Goal: Information Seeking & Learning: Learn about a topic

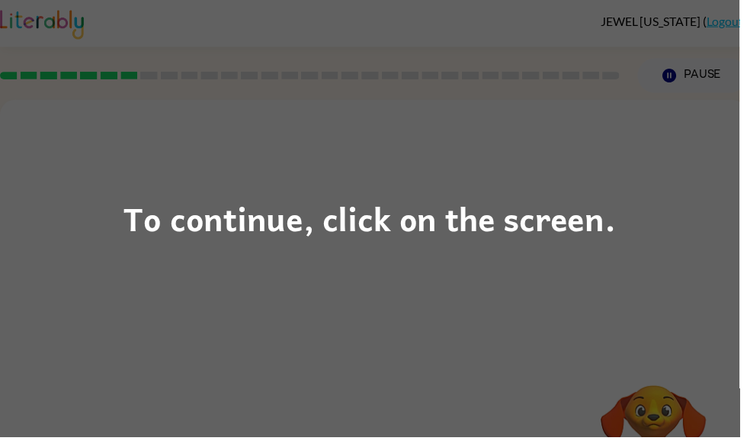
click at [430, 173] on div "To continue, click on the screen." at bounding box center [373, 220] width 747 height 441
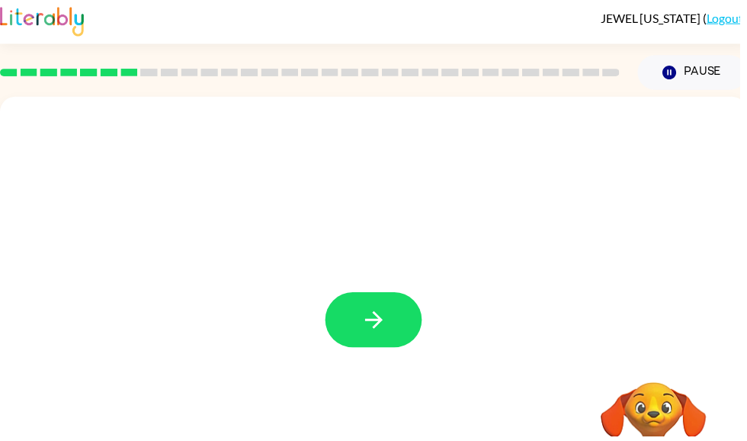
scroll to position [4, 0]
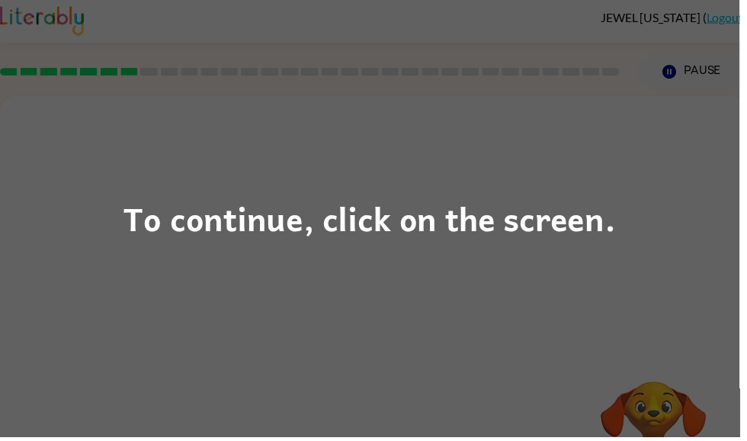
click at [425, 147] on div "To continue, click on the screen." at bounding box center [373, 220] width 747 height 441
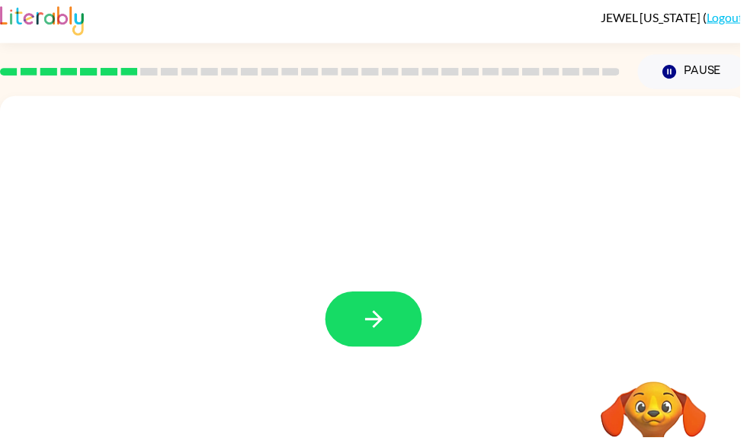
click at [384, 310] on icon "button" at bounding box center [377, 322] width 27 height 27
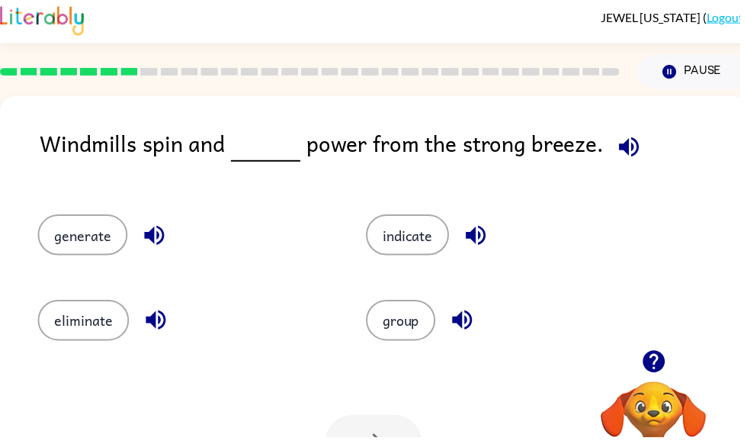
click at [633, 145] on icon "button" at bounding box center [635, 148] width 27 height 27
click at [169, 231] on button "button" at bounding box center [155, 237] width 39 height 39
click at [108, 253] on button "generate" at bounding box center [83, 237] width 91 height 41
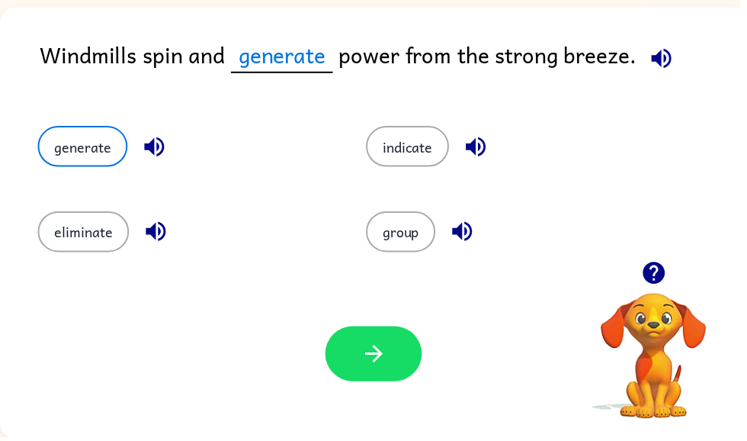
scroll to position [94, 0]
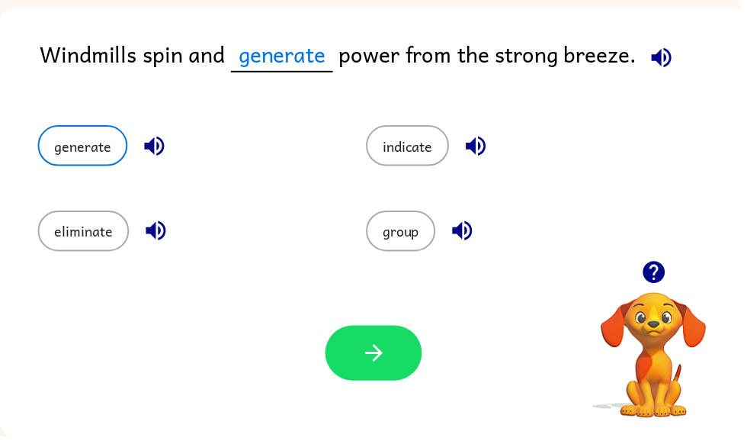
click at [375, 355] on icon "button" at bounding box center [377, 356] width 27 height 27
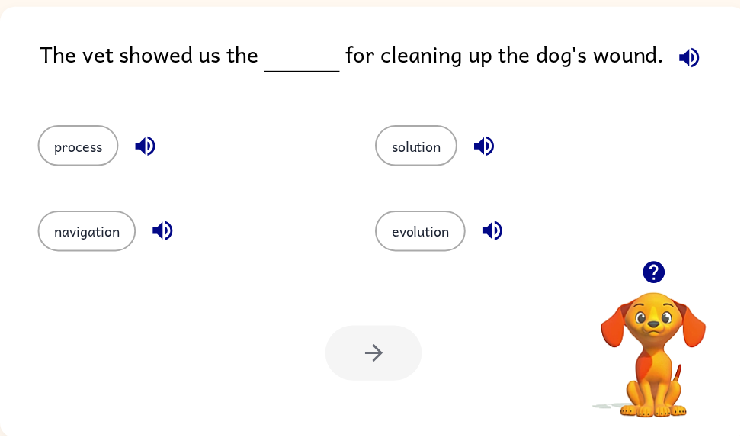
click at [690, 64] on icon "button" at bounding box center [696, 58] width 20 height 20
click at [98, 146] on button "process" at bounding box center [79, 147] width 82 height 41
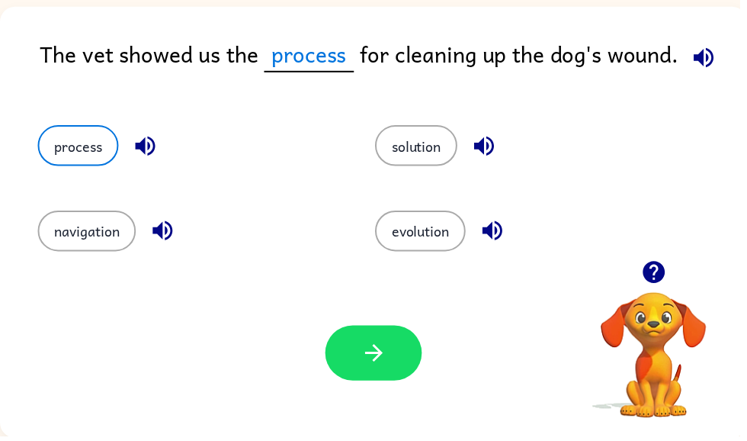
click at [381, 352] on icon "button" at bounding box center [377, 357] width 18 height 18
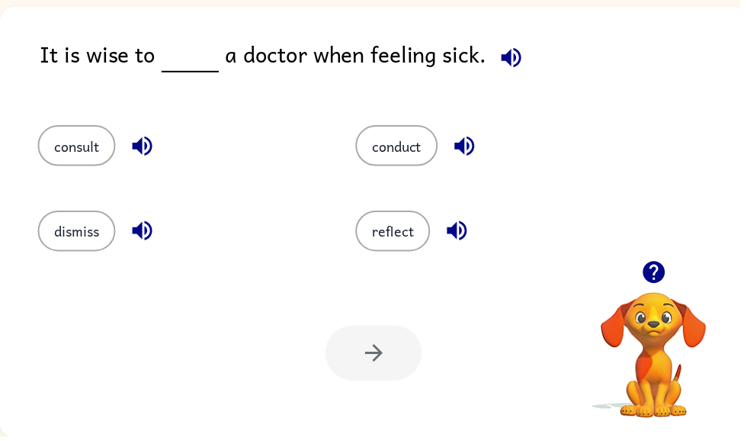
click at [511, 56] on icon "button" at bounding box center [516, 58] width 20 height 20
click at [470, 150] on icon "button" at bounding box center [469, 148] width 20 height 20
click at [472, 150] on icon "button" at bounding box center [469, 148] width 20 height 20
click at [156, 142] on icon "button" at bounding box center [143, 147] width 27 height 27
click at [157, 234] on icon "button" at bounding box center [143, 233] width 27 height 27
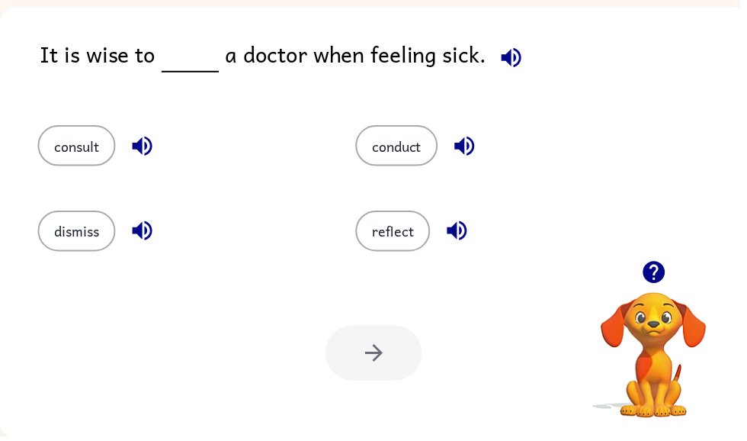
click at [469, 226] on icon "button" at bounding box center [461, 233] width 20 height 20
click at [103, 150] on button "consult" at bounding box center [77, 147] width 79 height 41
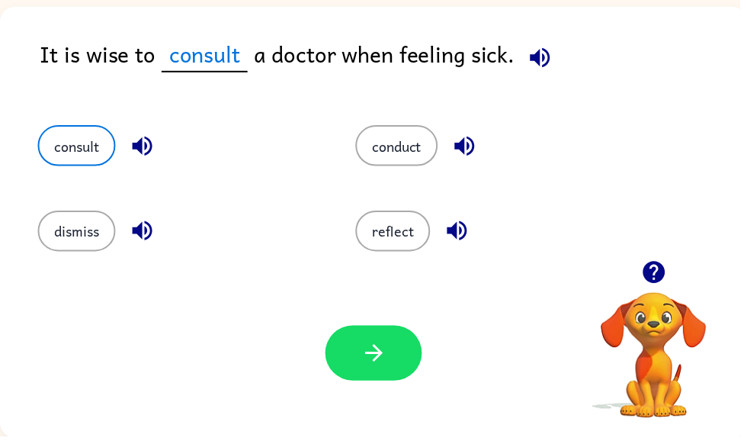
click at [363, 358] on button "button" at bounding box center [378, 357] width 98 height 56
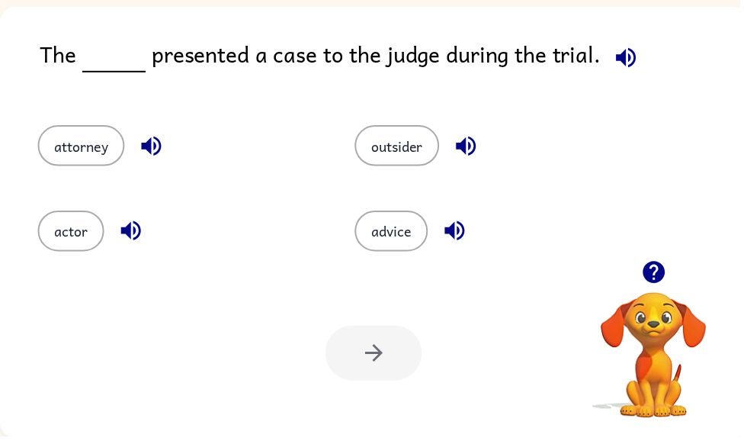
click at [622, 61] on icon "button" at bounding box center [632, 58] width 20 height 20
click at [622, 60] on icon "button" at bounding box center [632, 58] width 20 height 20
click at [627, 59] on icon "button" at bounding box center [632, 58] width 20 height 20
click at [153, 149] on icon "button" at bounding box center [153, 148] width 20 height 20
click at [95, 165] on button "attorney" at bounding box center [82, 147] width 88 height 41
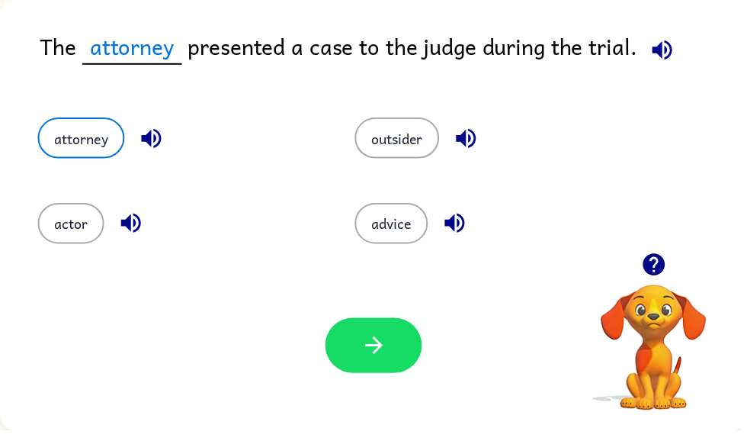
scroll to position [96, 0]
click at [378, 348] on icon "button" at bounding box center [377, 355] width 18 height 18
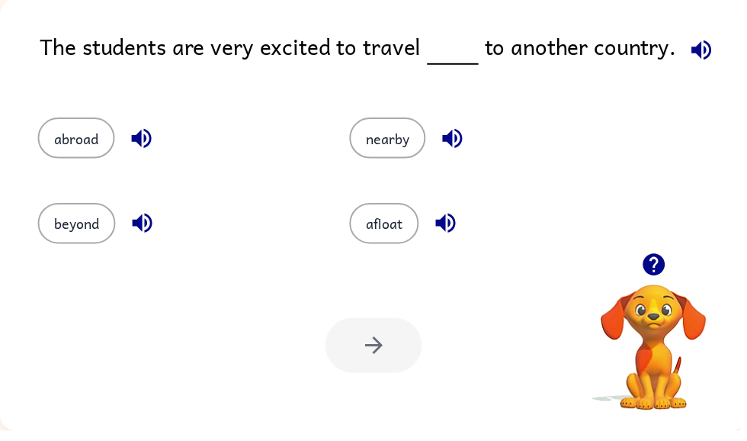
click at [710, 43] on icon "button" at bounding box center [708, 56] width 27 height 27
click at [702, 50] on icon "button" at bounding box center [708, 57] width 20 height 20
click at [131, 222] on icon "button" at bounding box center [143, 231] width 27 height 27
click at [97, 239] on button "beyond" at bounding box center [77, 231] width 79 height 41
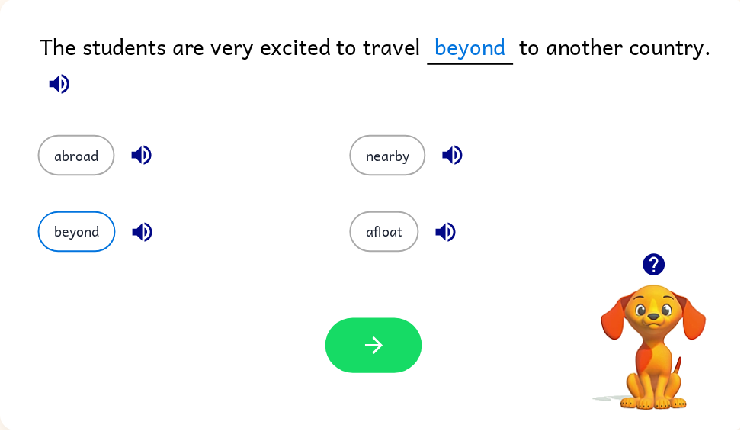
click at [98, 232] on button "beyond" at bounding box center [77, 240] width 79 height 41
click at [86, 243] on button "beyond" at bounding box center [77, 240] width 79 height 41
click at [391, 331] on button "button" at bounding box center [378, 355] width 98 height 56
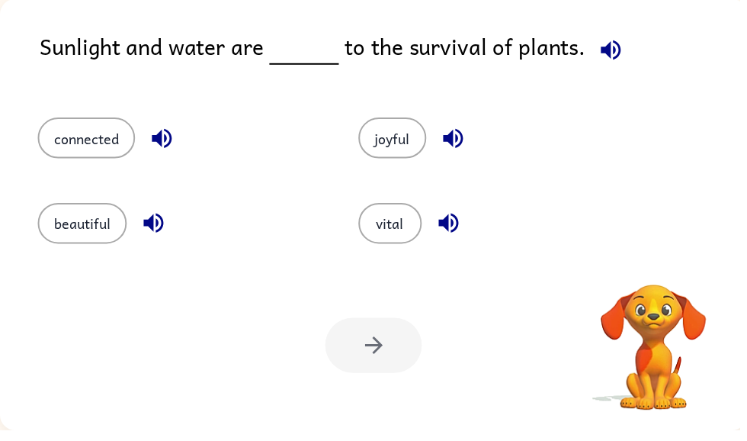
click at [611, 52] on icon "button" at bounding box center [617, 56] width 27 height 27
click at [162, 139] on icon "button" at bounding box center [163, 146] width 20 height 20
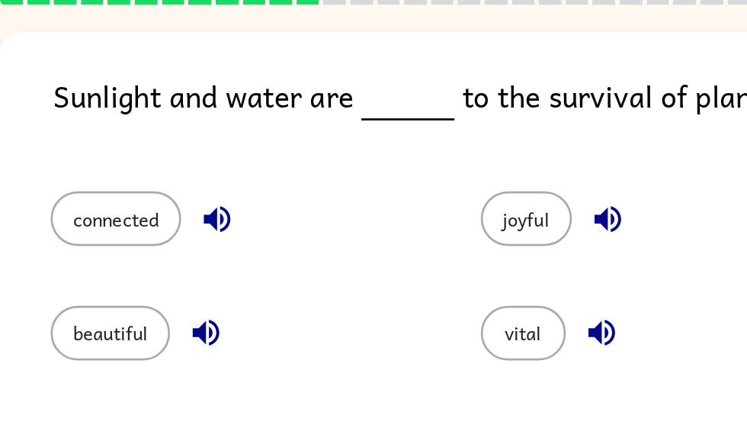
click at [97, 166] on button "connected" at bounding box center [87, 164] width 98 height 41
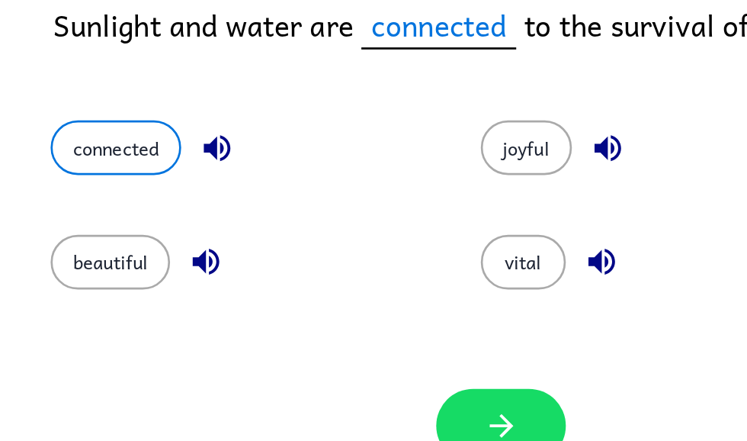
click at [377, 361] on icon "button" at bounding box center [377, 374] width 27 height 27
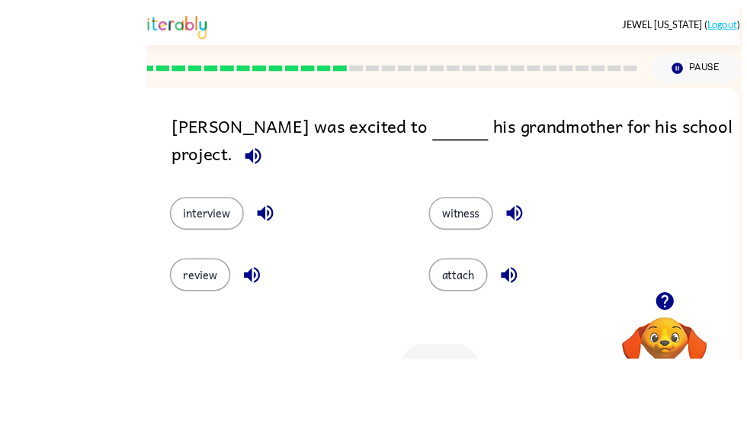
scroll to position [91, 0]
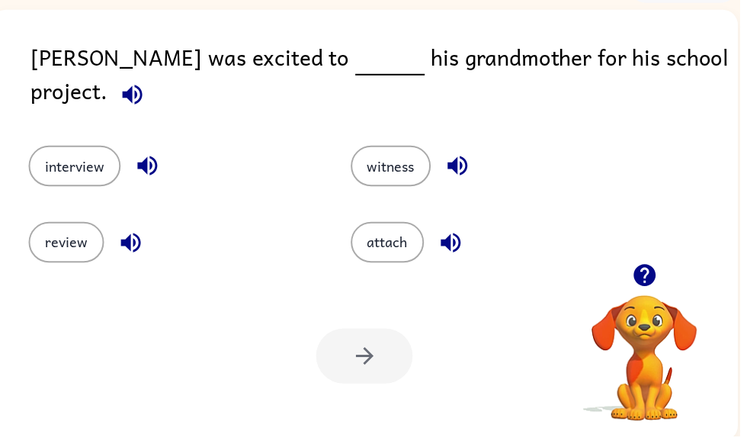
click at [383, 167] on button "witness" at bounding box center [394, 167] width 81 height 41
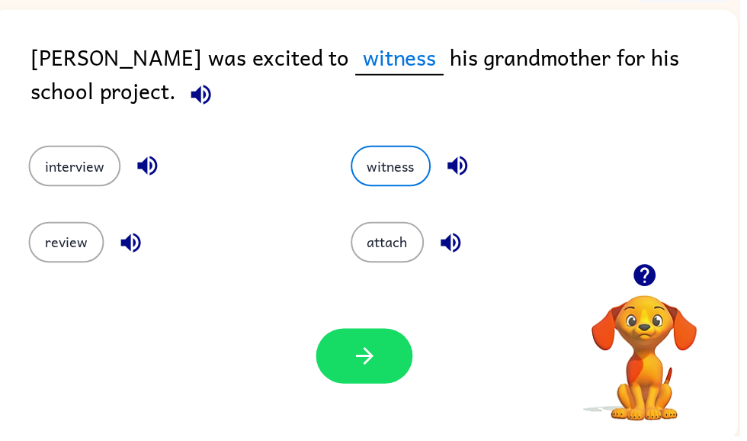
scroll to position [91, 0]
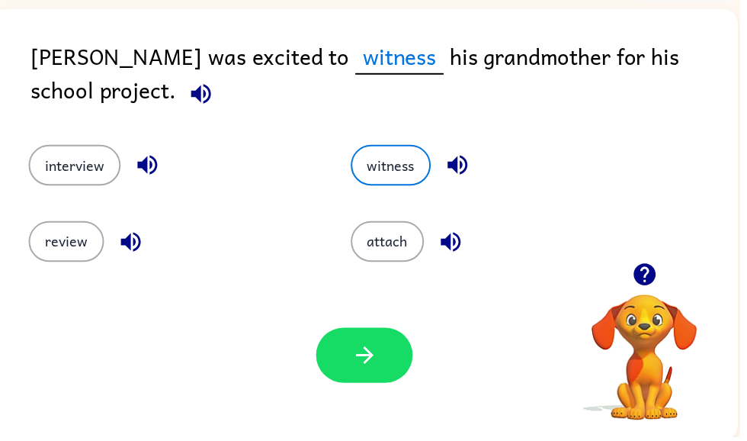
click at [369, 371] on icon "button" at bounding box center [368, 358] width 27 height 27
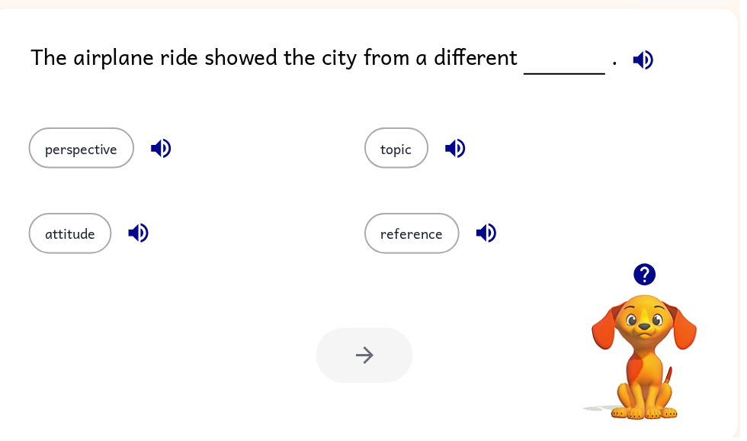
click at [111, 157] on button "perspective" at bounding box center [82, 149] width 107 height 41
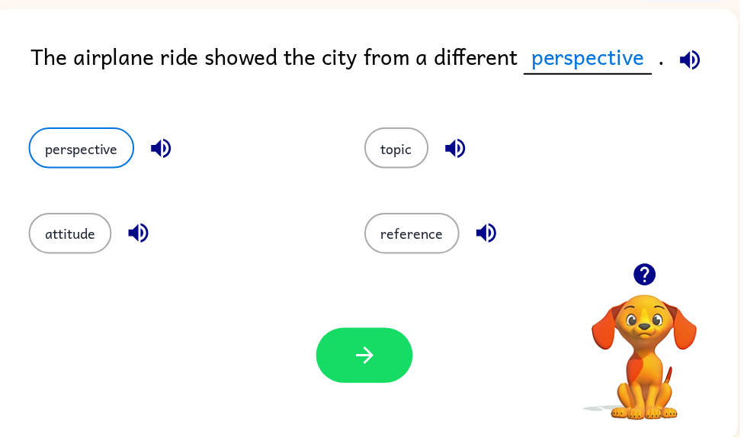
click at [389, 357] on button "button" at bounding box center [368, 359] width 98 height 56
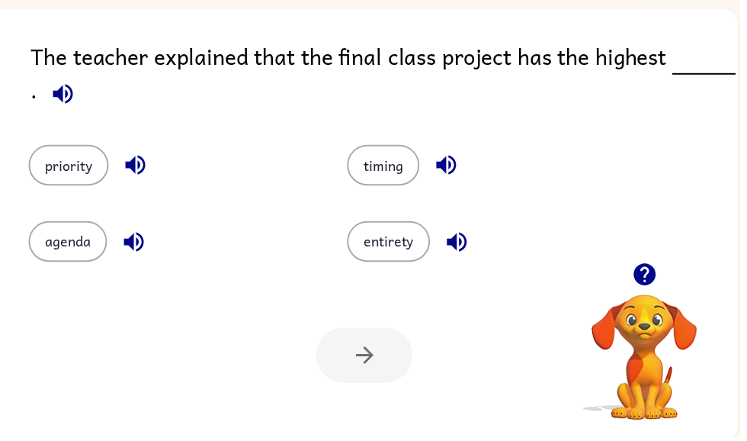
click at [136, 243] on icon "button" at bounding box center [135, 244] width 20 height 20
click at [47, 239] on button "agenda" at bounding box center [68, 243] width 79 height 41
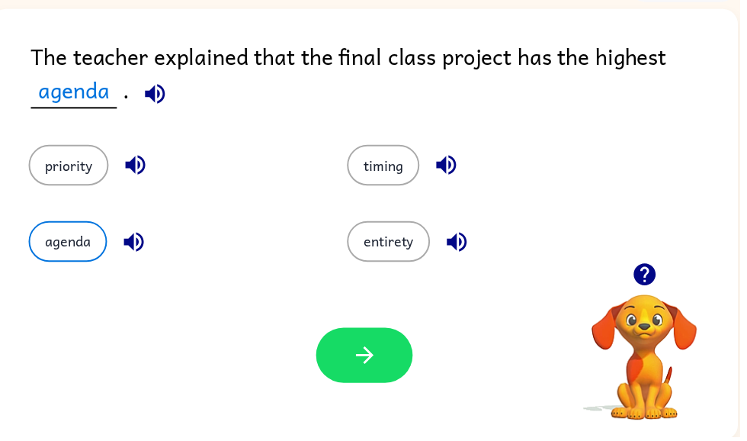
click at [372, 342] on button "button" at bounding box center [368, 359] width 98 height 56
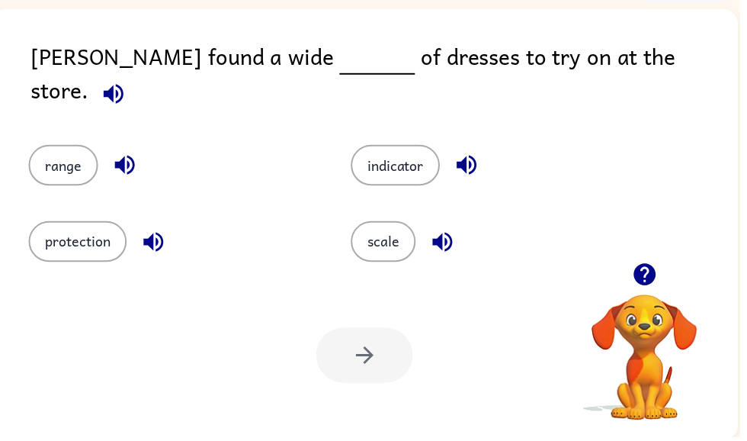
click at [399, 236] on button "scale" at bounding box center [387, 243] width 66 height 41
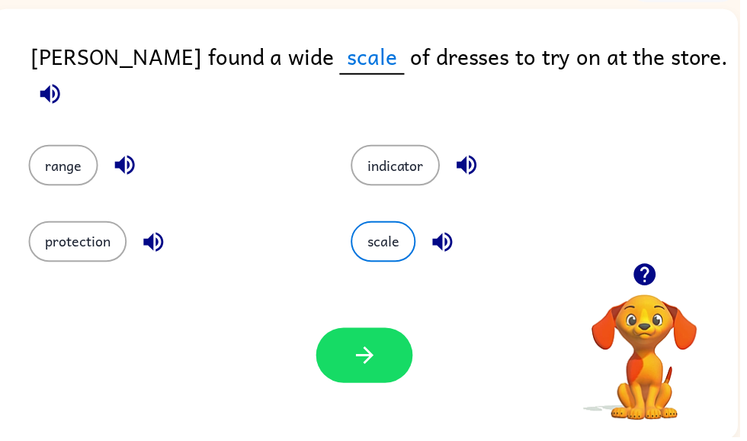
click at [111, 236] on button "protection" at bounding box center [78, 243] width 99 height 41
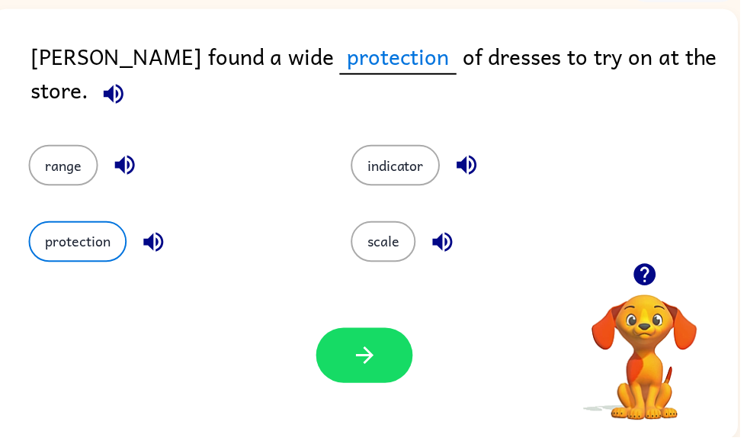
click at [367, 338] on button "button" at bounding box center [368, 359] width 98 height 56
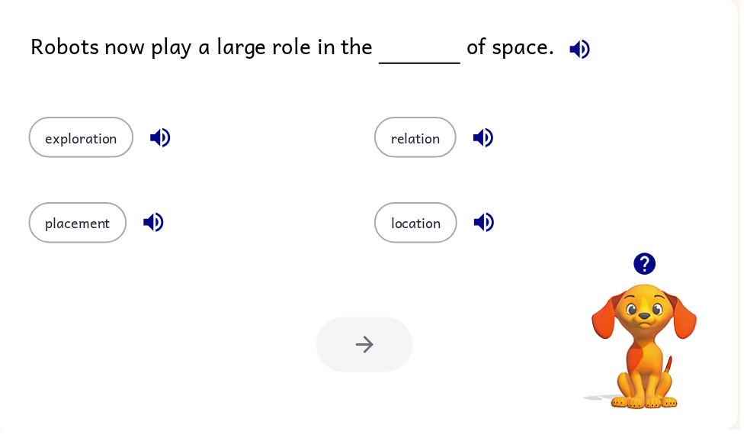
scroll to position [96, 0]
click at [443, 224] on button "location" at bounding box center [420, 231] width 84 height 41
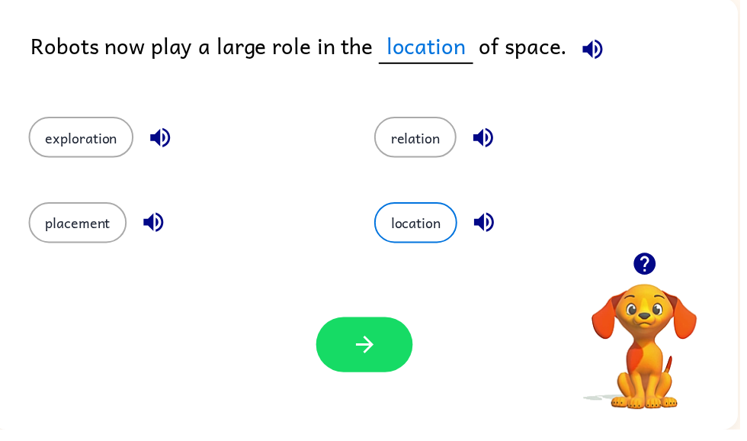
click at [383, 345] on button "button" at bounding box center [368, 355] width 98 height 56
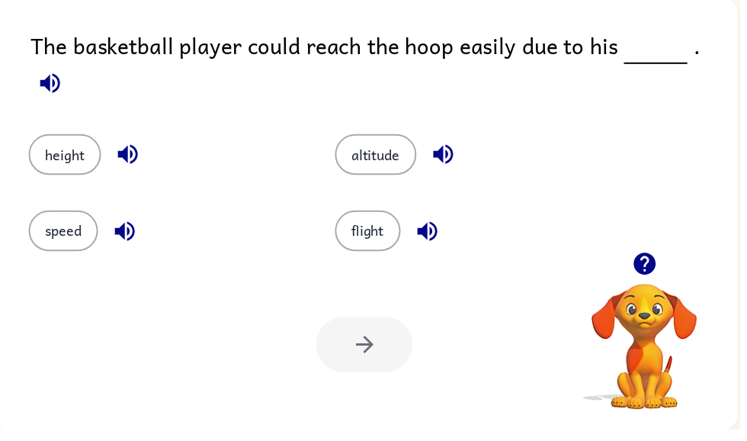
click at [72, 143] on button "height" at bounding box center [65, 163] width 73 height 41
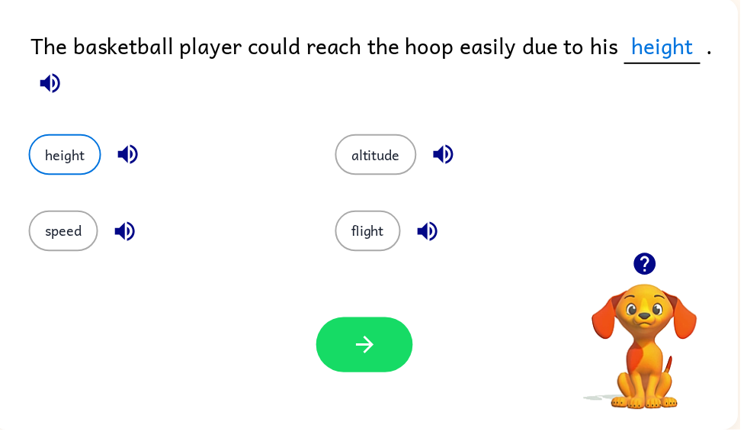
click at [370, 361] on icon "button" at bounding box center [368, 355] width 27 height 27
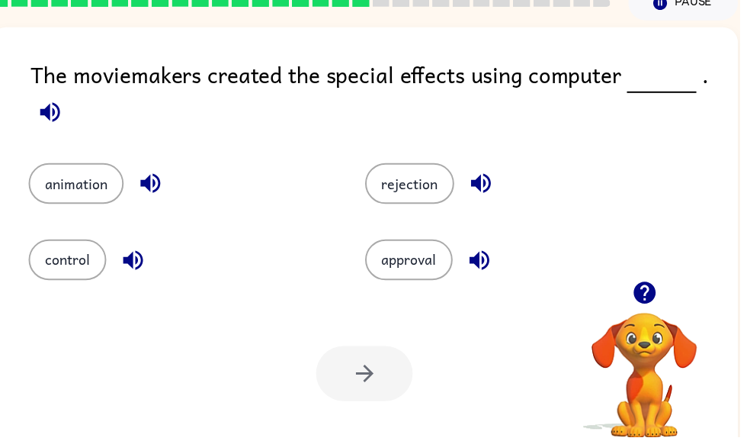
scroll to position [30, 0]
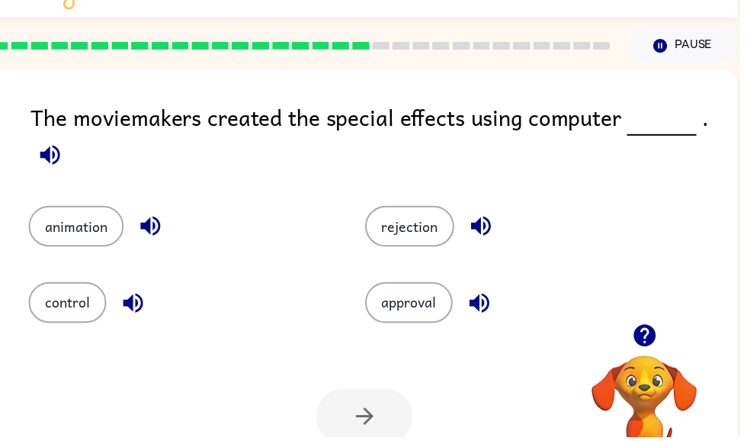
click at [81, 229] on button "animation" at bounding box center [77, 228] width 96 height 41
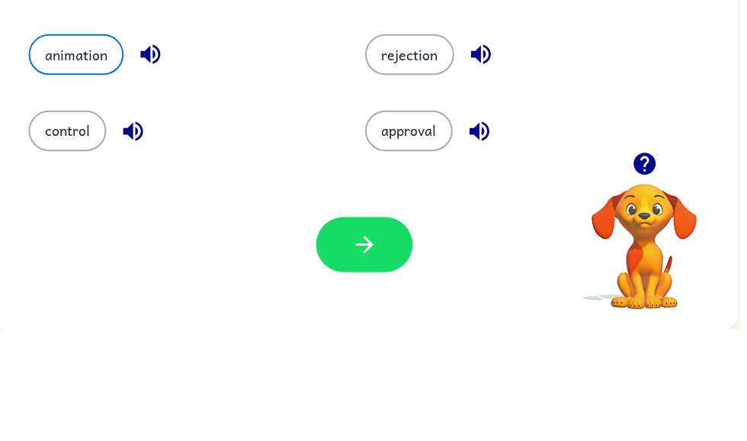
scroll to position [96, 0]
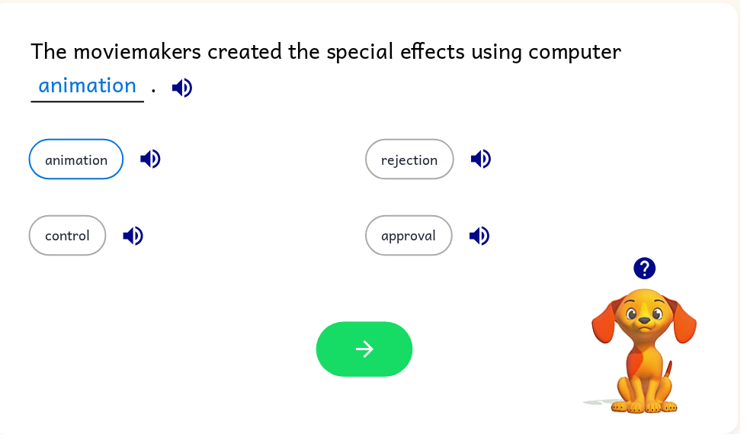
click at [391, 335] on button "button" at bounding box center [368, 355] width 98 height 56
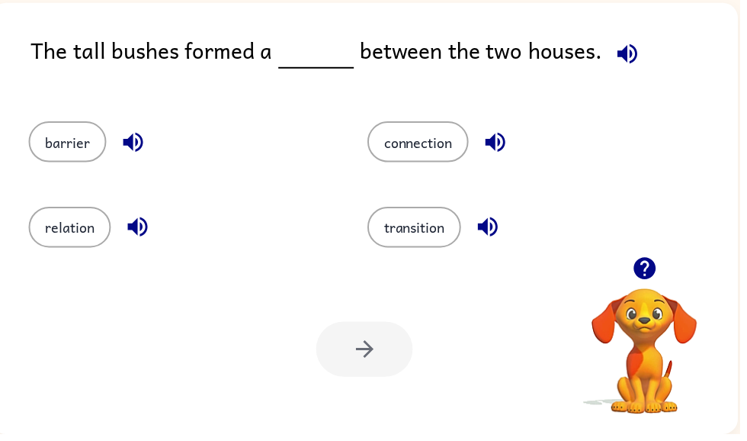
click at [345, 374] on div at bounding box center [368, 355] width 98 height 56
click at [624, 54] on icon "button" at bounding box center [634, 57] width 20 height 20
click at [134, 142] on icon "button" at bounding box center [134, 146] width 27 height 27
click at [85, 140] on button "barrier" at bounding box center [68, 145] width 79 height 41
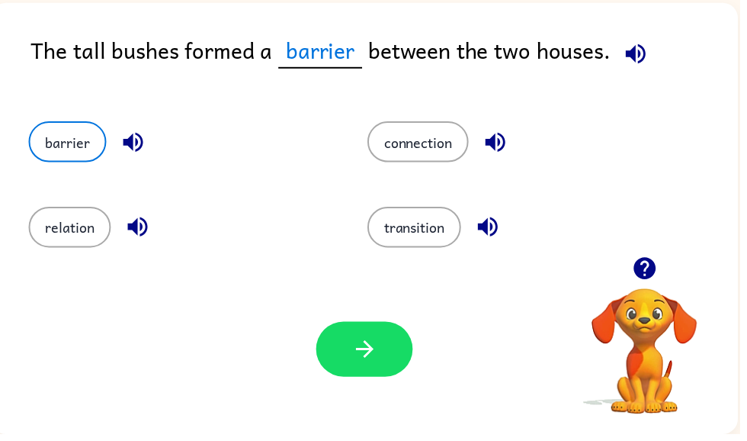
click at [89, 146] on button "barrier" at bounding box center [68, 145] width 79 height 41
click at [355, 342] on icon "button" at bounding box center [368, 355] width 27 height 27
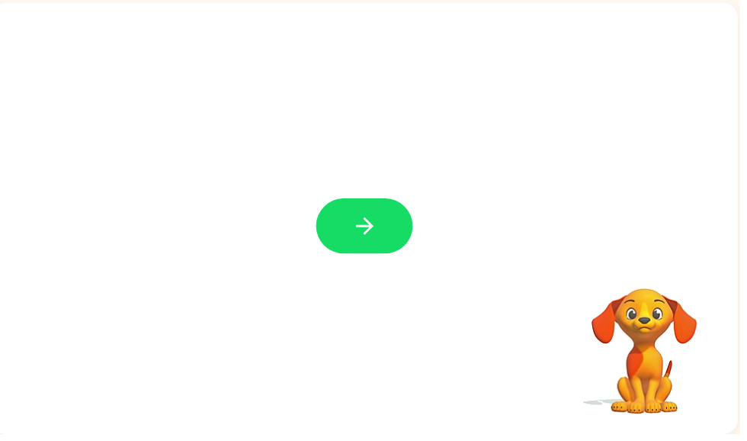
click at [393, 233] on button "button" at bounding box center [368, 231] width 98 height 56
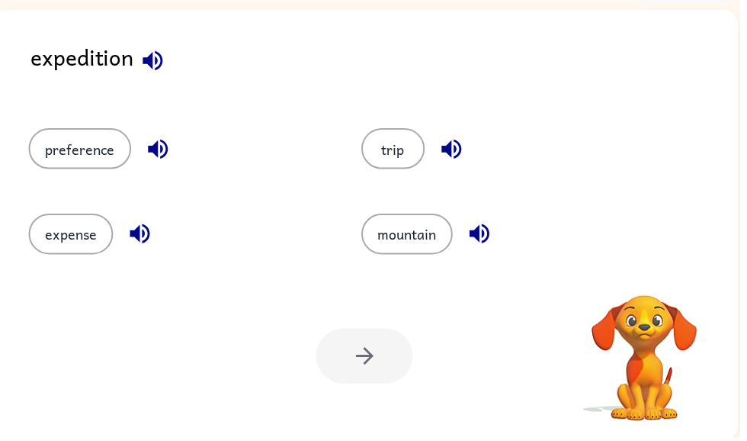
scroll to position [91, 0]
click at [156, 70] on icon "button" at bounding box center [154, 61] width 27 height 27
click at [98, 239] on button "expense" at bounding box center [71, 236] width 85 height 41
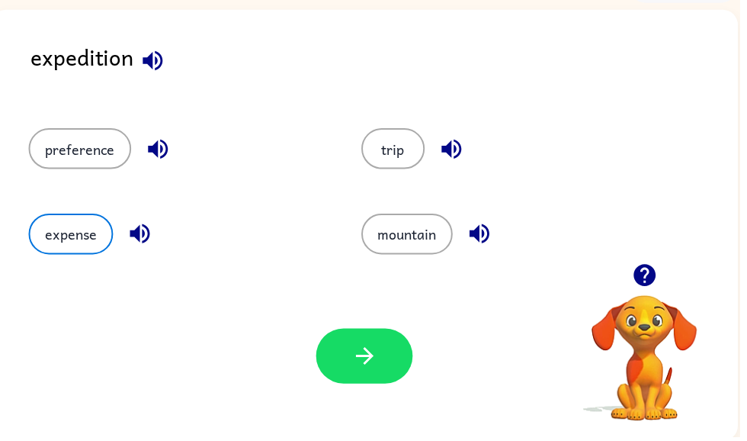
click at [383, 356] on button "button" at bounding box center [368, 360] width 98 height 56
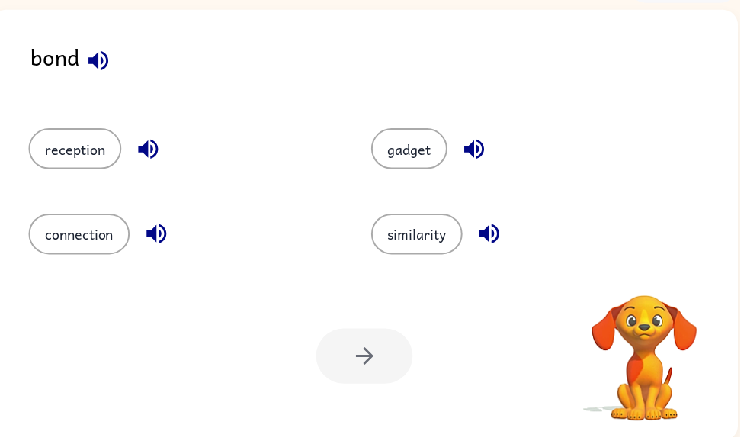
click at [107, 62] on icon "button" at bounding box center [99, 61] width 27 height 27
click at [90, 59] on icon "button" at bounding box center [99, 61] width 27 height 27
click at [134, 156] on button "button" at bounding box center [149, 150] width 39 height 39
click at [161, 239] on icon "button" at bounding box center [158, 236] width 27 height 27
click at [117, 239] on button "connection" at bounding box center [80, 236] width 102 height 41
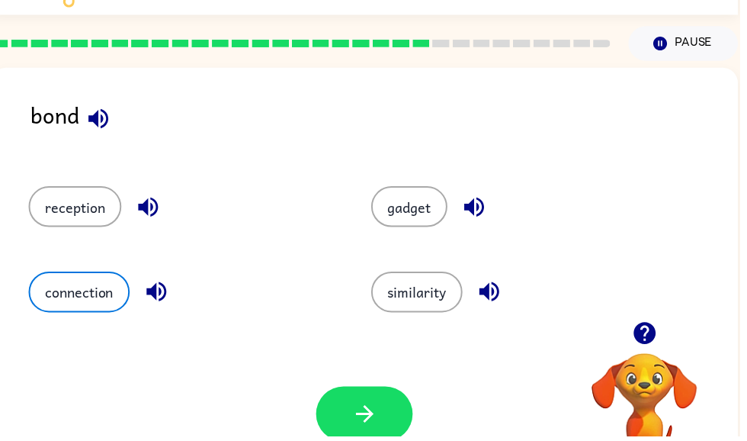
scroll to position [32, 0]
click at [365, 407] on icon "button" at bounding box center [368, 418] width 27 height 27
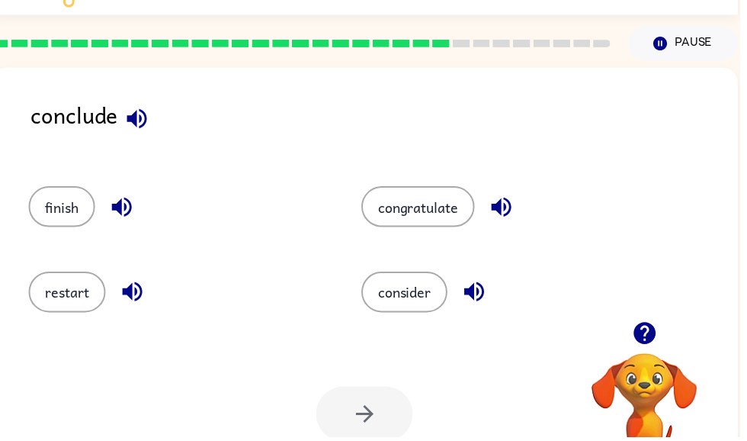
click at [147, 121] on icon "button" at bounding box center [138, 120] width 20 height 20
click at [495, 206] on icon "button" at bounding box center [506, 209] width 27 height 27
click at [453, 195] on button "congratulate" at bounding box center [422, 208] width 114 height 41
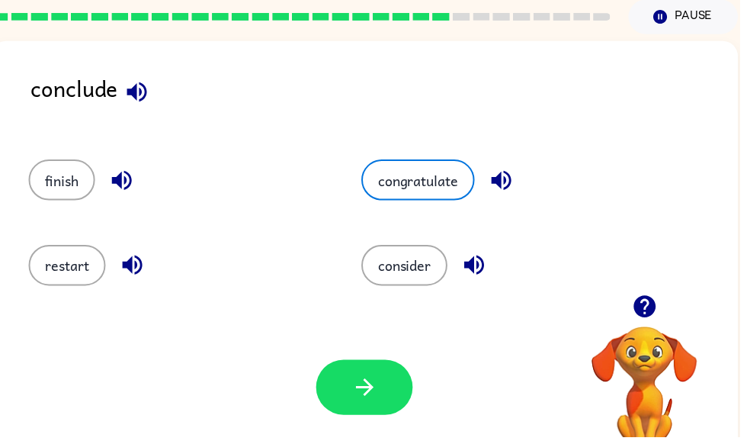
scroll to position [60, 0]
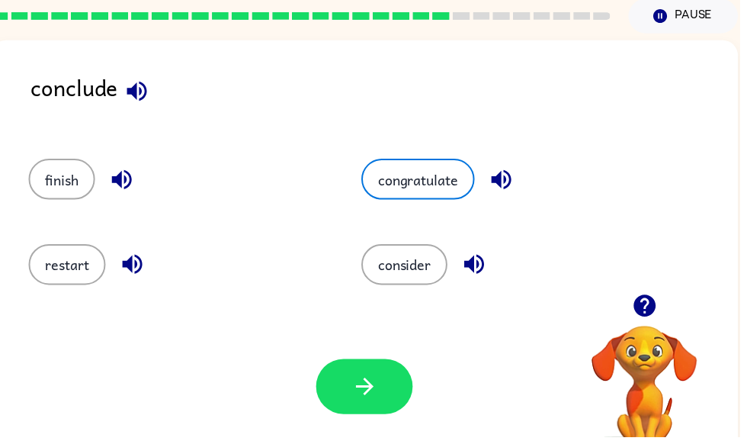
click at [380, 386] on icon "button" at bounding box center [368, 390] width 27 height 27
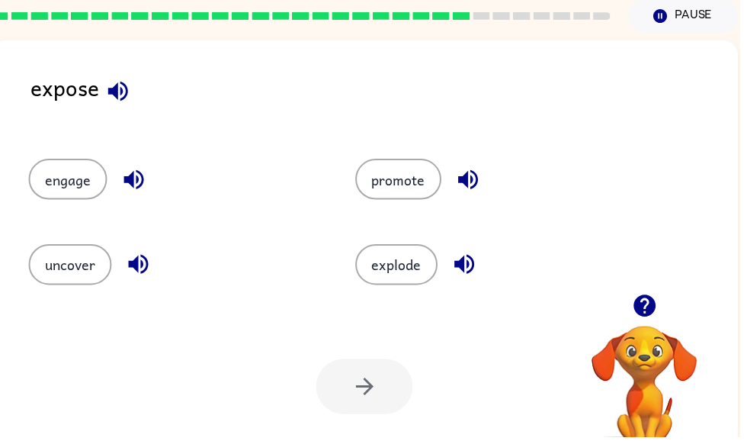
scroll to position [43, 0]
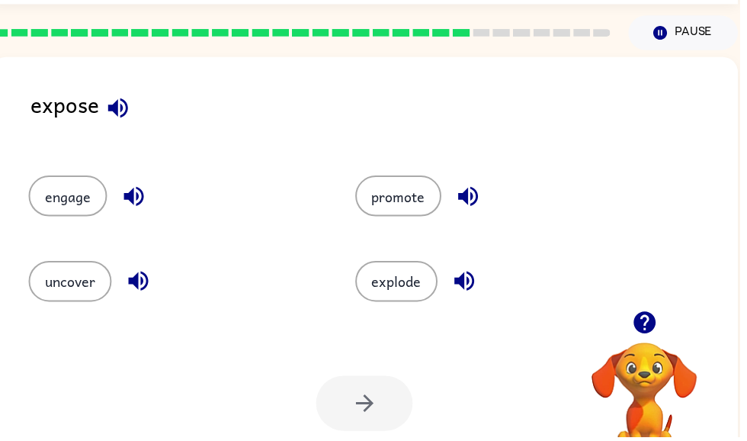
click at [346, 391] on div at bounding box center [368, 407] width 98 height 56
click at [123, 93] on button "button" at bounding box center [119, 108] width 39 height 39
click at [101, 289] on button "uncover" at bounding box center [71, 283] width 84 height 41
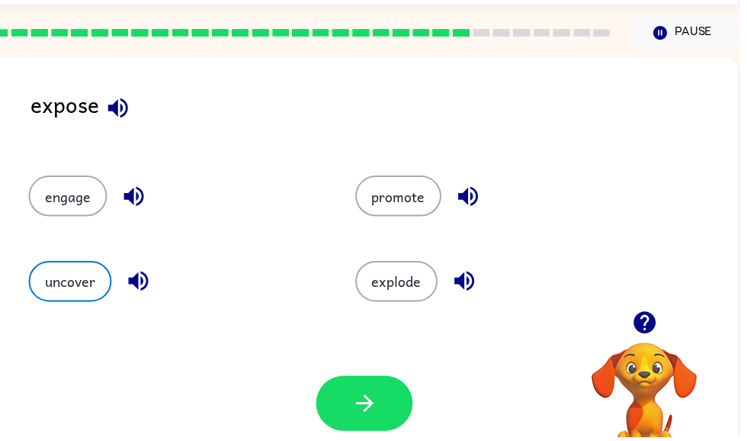
click at [365, 405] on icon "button" at bounding box center [368, 406] width 27 height 27
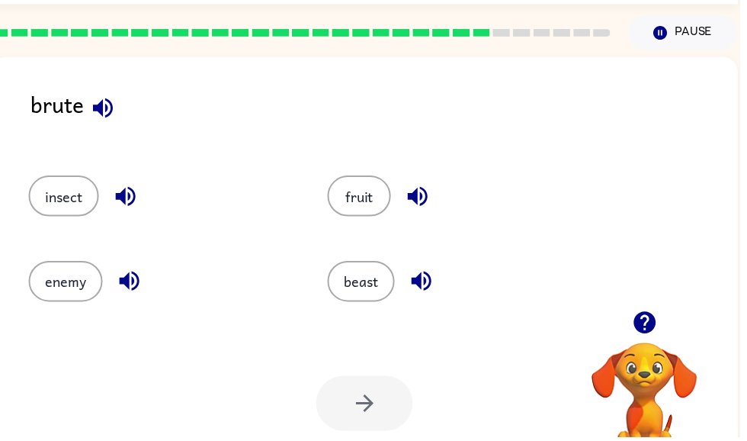
click at [98, 115] on icon "button" at bounding box center [104, 108] width 27 height 27
click at [364, 410] on div at bounding box center [368, 407] width 98 height 56
click at [103, 285] on button "enemy" at bounding box center [66, 283] width 75 height 41
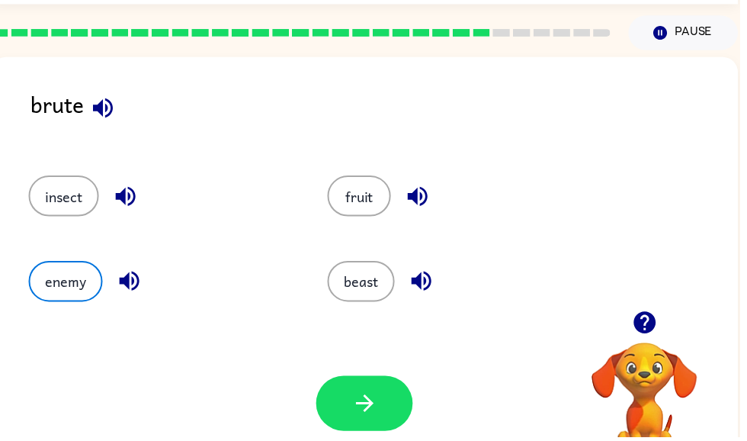
click at [81, 284] on button "enemy" at bounding box center [66, 283] width 75 height 41
click at [383, 406] on button "button" at bounding box center [368, 407] width 98 height 56
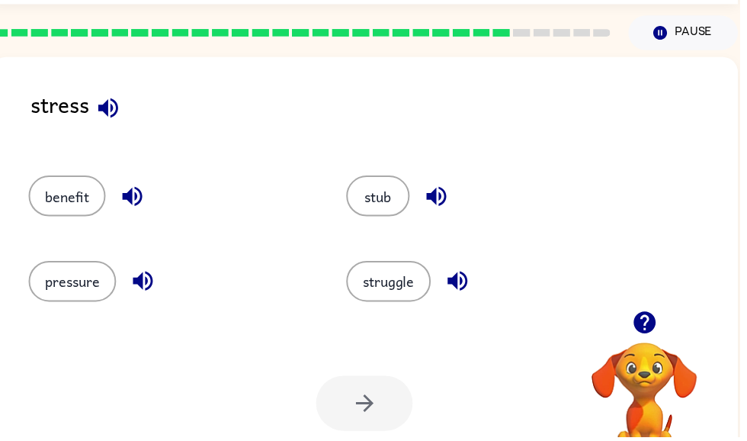
click at [112, 118] on icon "button" at bounding box center [109, 108] width 27 height 27
click at [137, 277] on icon "button" at bounding box center [144, 283] width 27 height 27
click at [76, 295] on button "pressure" at bounding box center [73, 283] width 88 height 41
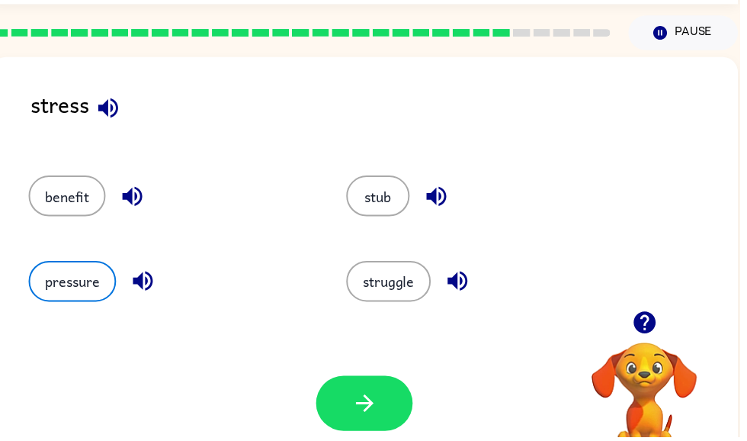
click at [367, 406] on icon "button" at bounding box center [368, 406] width 27 height 27
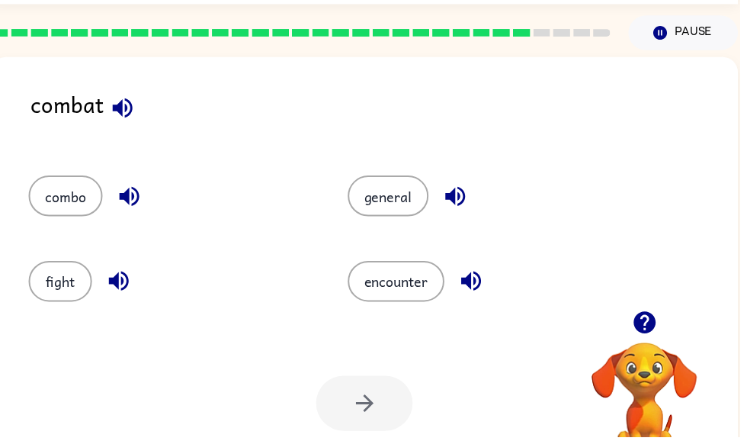
click at [139, 95] on div "combat" at bounding box center [388, 117] width 714 height 59
click at [127, 110] on icon "button" at bounding box center [124, 108] width 20 height 20
click at [455, 195] on icon "button" at bounding box center [460, 198] width 20 height 20
click at [123, 281] on icon "button" at bounding box center [120, 284] width 20 height 20
click at [407, 202] on button "general" at bounding box center [392, 197] width 82 height 41
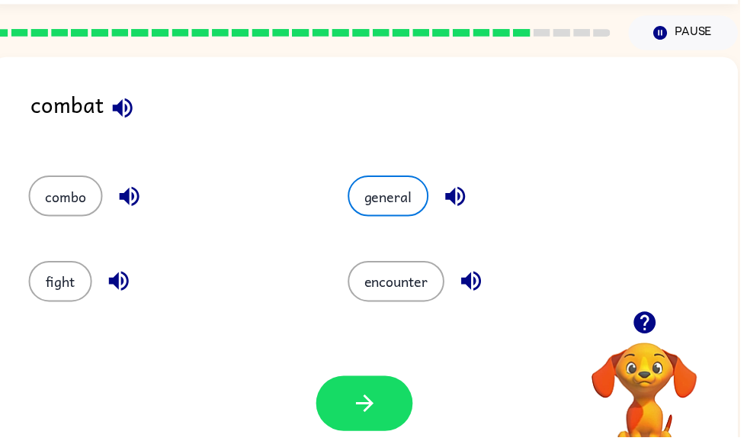
click at [361, 387] on button "button" at bounding box center [368, 407] width 98 height 56
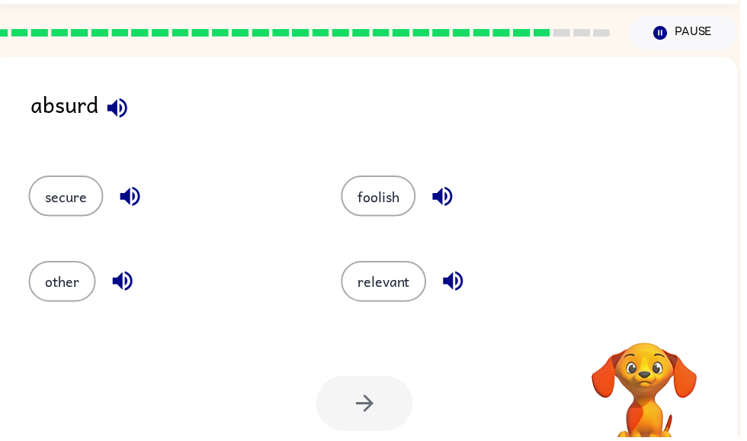
click at [124, 107] on icon "button" at bounding box center [118, 108] width 27 height 27
click at [130, 111] on icon "button" at bounding box center [118, 108] width 27 height 27
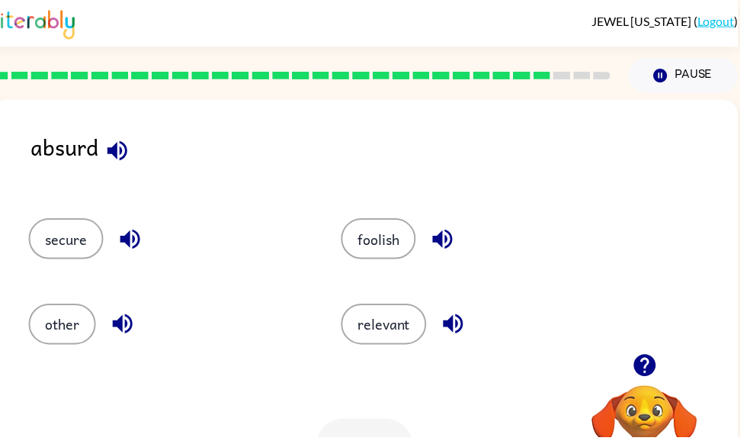
click at [395, 252] on button "foolish" at bounding box center [382, 240] width 75 height 41
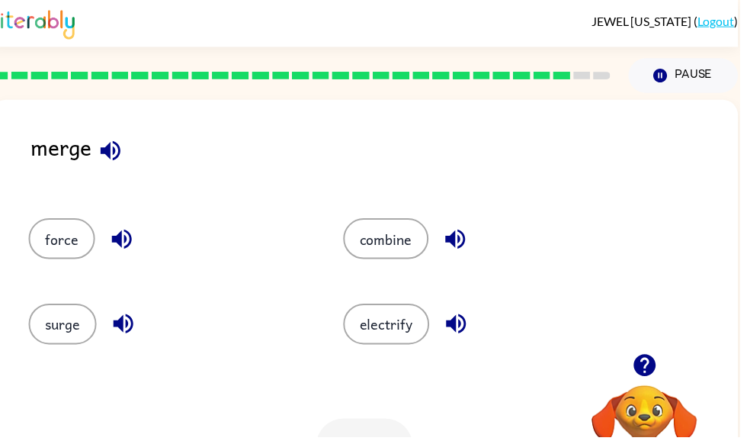
click at [104, 152] on icon "button" at bounding box center [111, 152] width 20 height 20
click at [70, 321] on button "surge" at bounding box center [63, 326] width 69 height 41
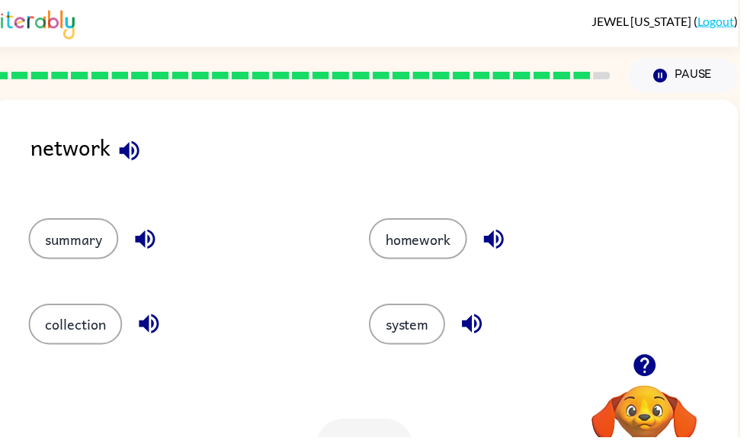
click at [428, 332] on button "system" at bounding box center [411, 326] width 77 height 41
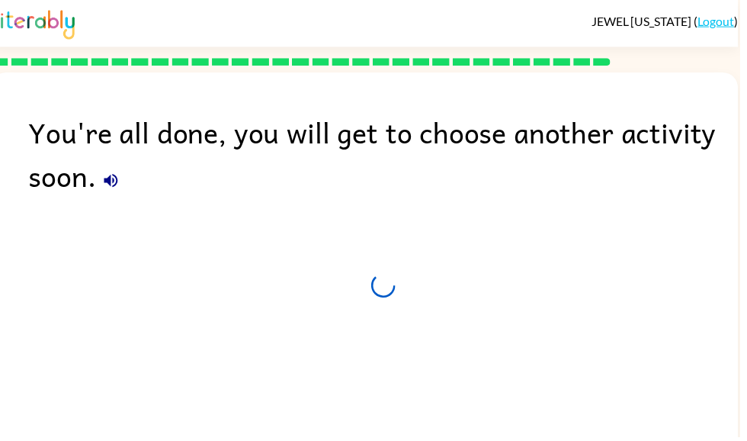
scroll to position [51, 0]
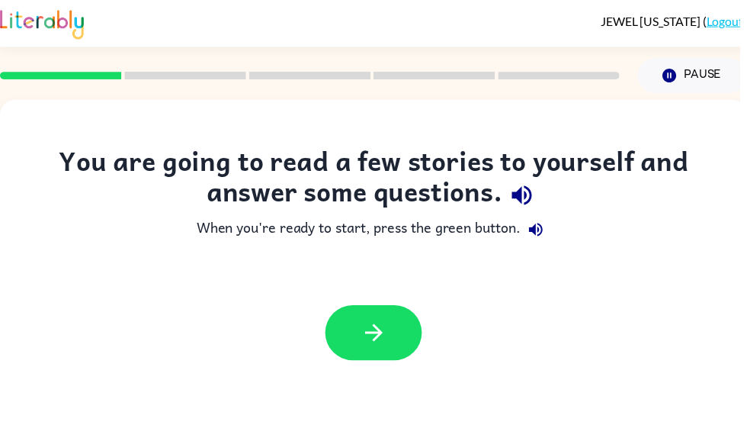
click at [362, 293] on div at bounding box center [377, 336] width 755 height 86
click at [361, 332] on button "button" at bounding box center [378, 336] width 98 height 56
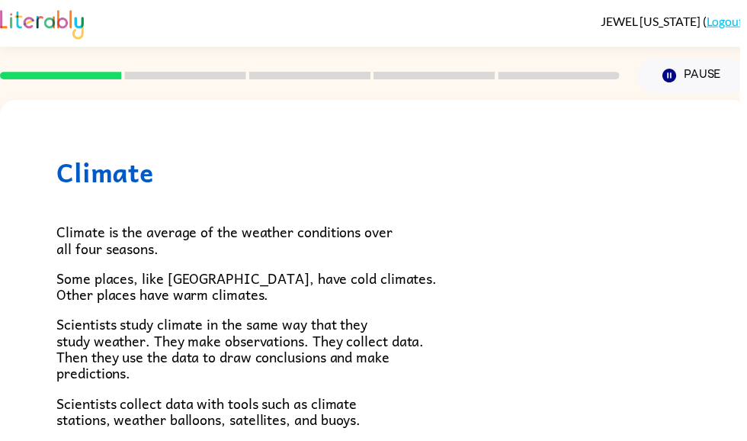
click at [75, 254] on span "Climate is the average of the weather conditions over all four seasons." at bounding box center [226, 242] width 339 height 39
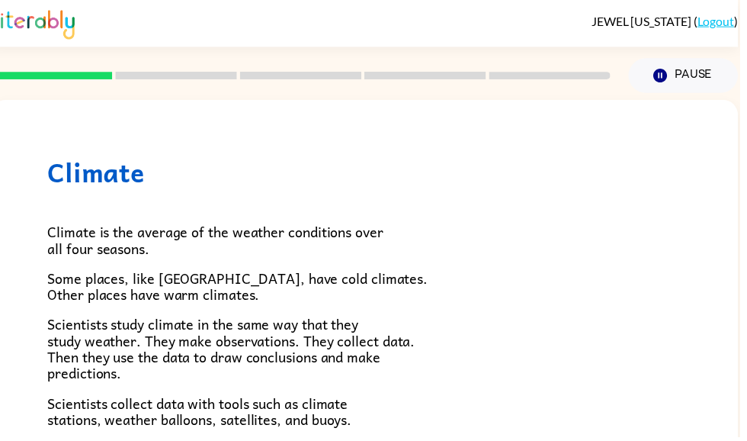
scroll to position [0, 9]
click at [662, 79] on icon "button" at bounding box center [667, 76] width 14 height 14
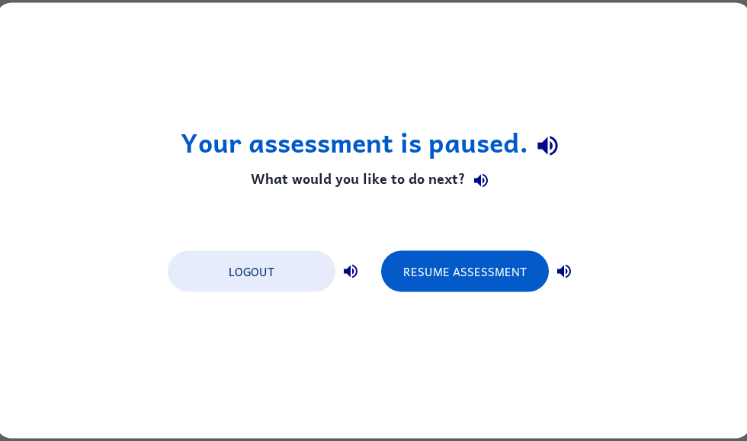
click at [458, 277] on button "Resume Assessment" at bounding box center [465, 271] width 168 height 41
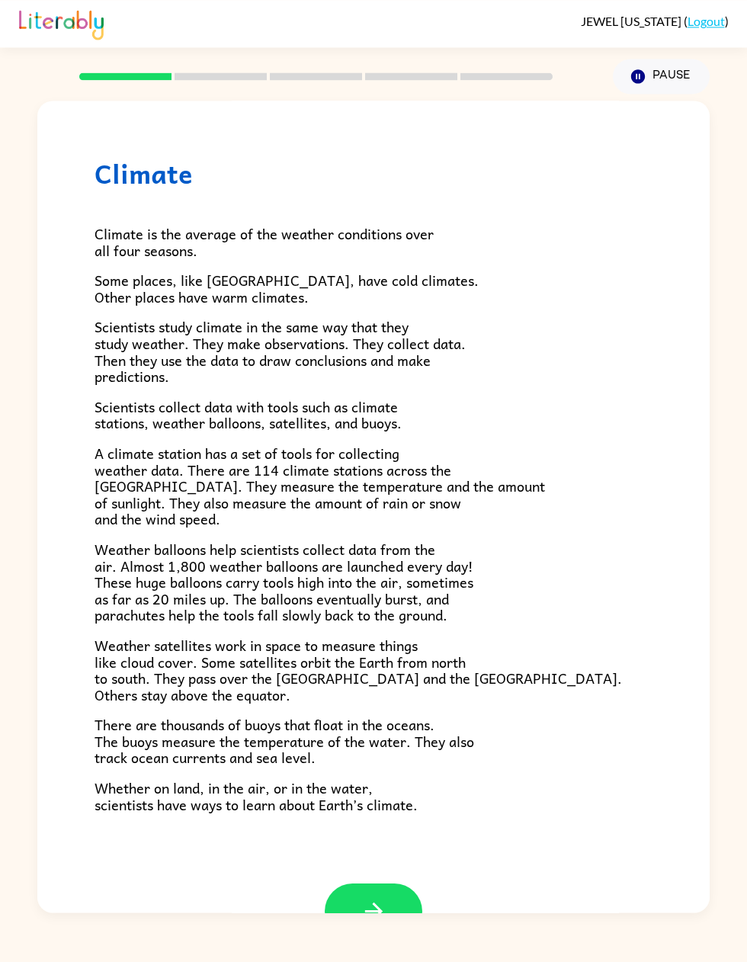
scroll to position [34, 0]
click at [398, 440] on button "button" at bounding box center [374, 912] width 98 height 56
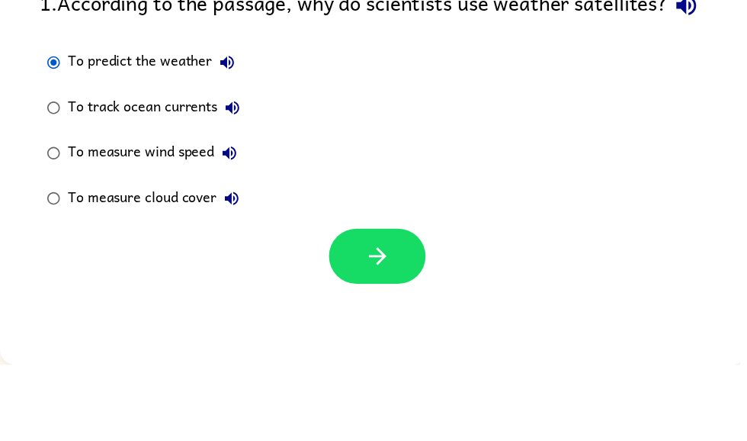
scroll to position [96, 0]
click at [394, 318] on icon "button" at bounding box center [381, 331] width 27 height 27
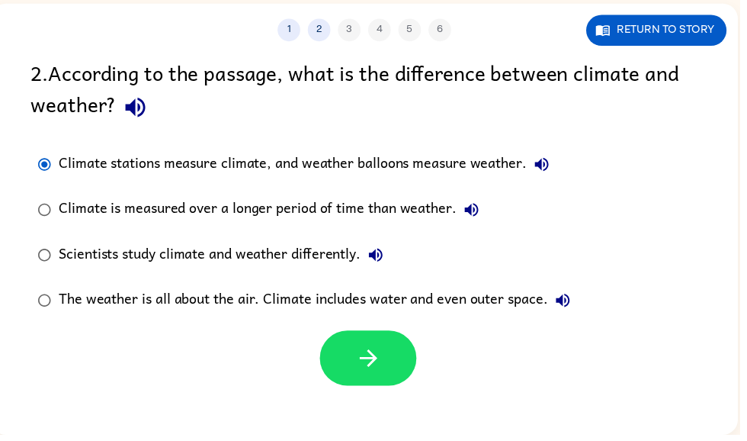
click at [353, 373] on button "button" at bounding box center [372, 363] width 98 height 56
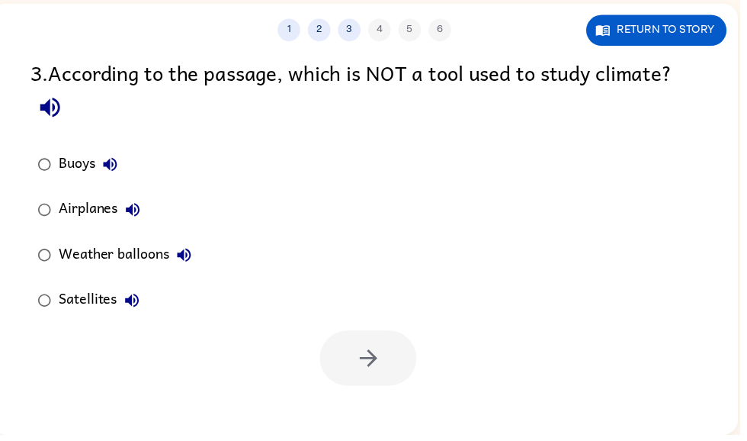
click at [125, 162] on button "Buoys" at bounding box center [111, 167] width 30 height 30
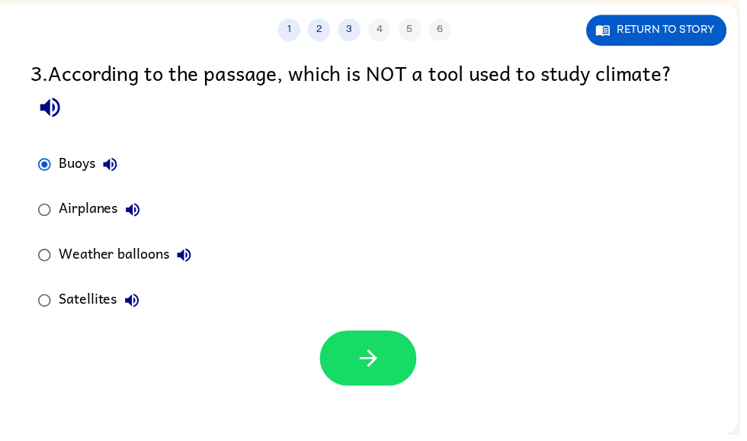
click at [367, 361] on icon "button" at bounding box center [372, 363] width 27 height 27
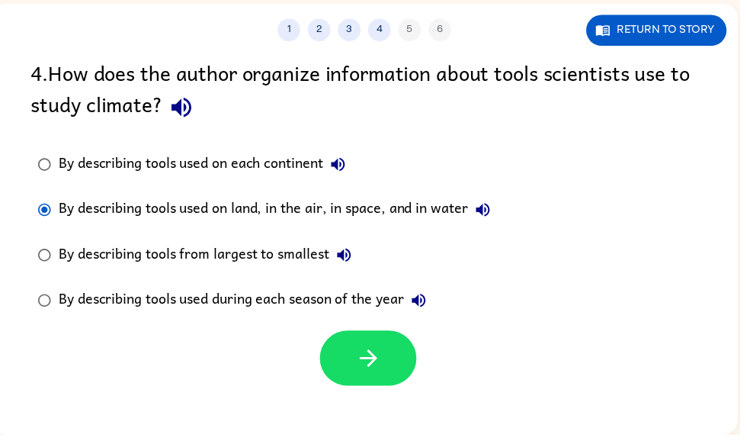
click at [377, 369] on icon "button" at bounding box center [372, 363] width 27 height 27
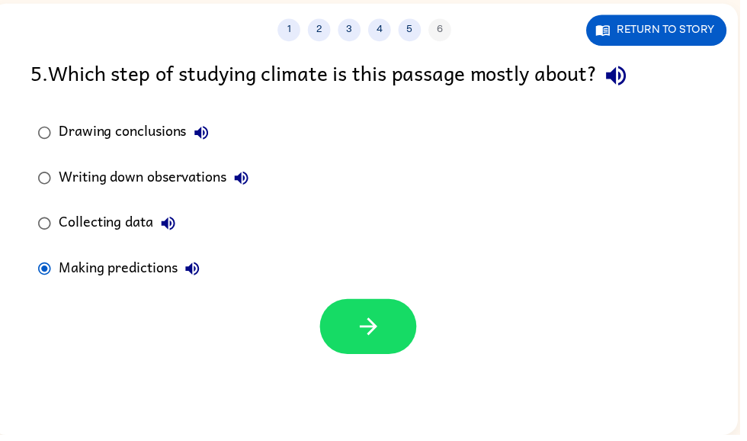
click at [58, 216] on label "Collecting data" at bounding box center [145, 227] width 244 height 46
click at [387, 337] on button "button" at bounding box center [372, 331] width 98 height 56
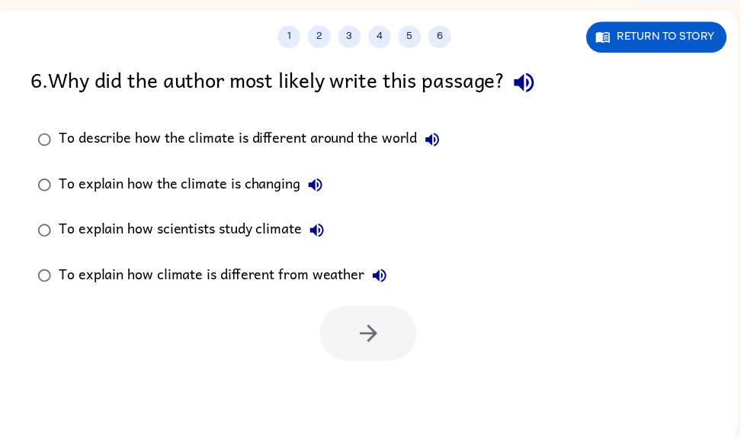
scroll to position [91, 0]
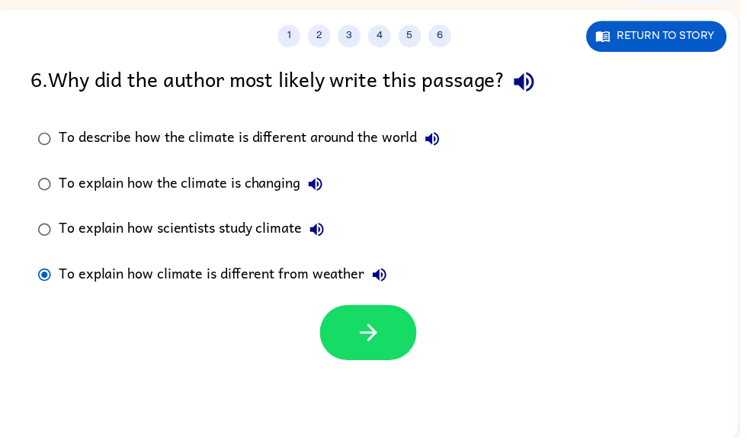
click at [376, 344] on icon "button" at bounding box center [372, 335] width 27 height 27
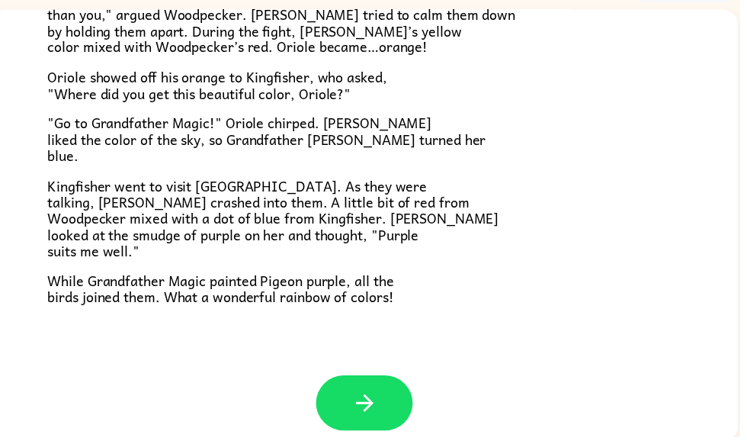
scroll to position [380, 0]
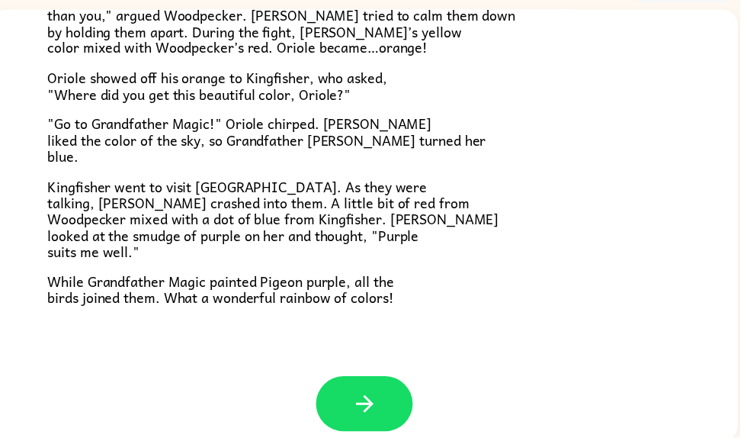
click at [381, 402] on icon "button" at bounding box center [368, 407] width 27 height 27
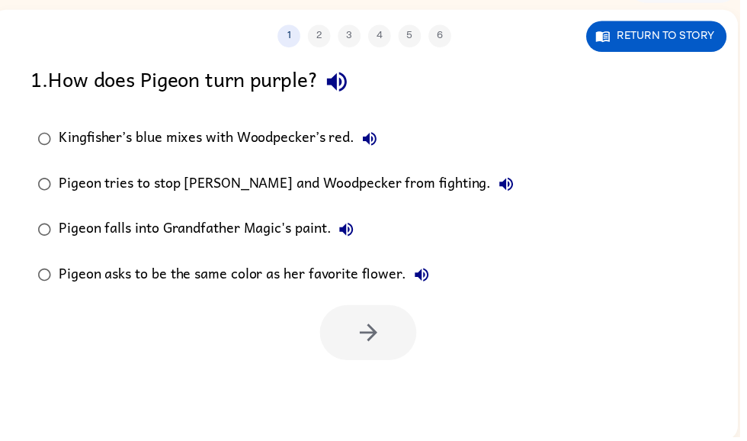
click at [695, 43] on button "Return to story" at bounding box center [663, 36] width 142 height 31
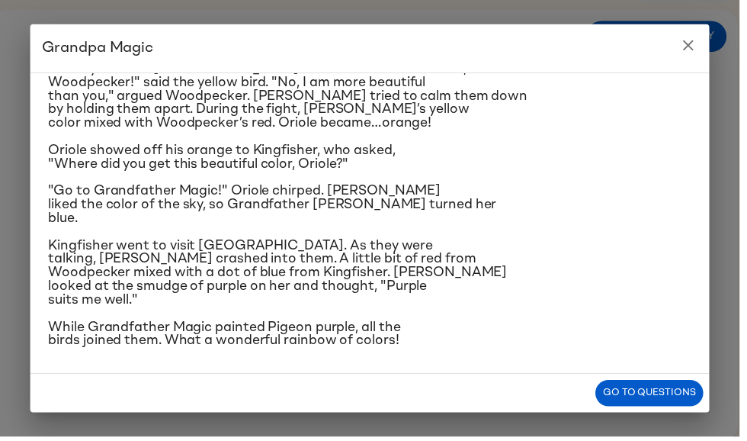
scroll to position [370, 0]
click at [649, 410] on button "Go to questions" at bounding box center [655, 396] width 109 height 27
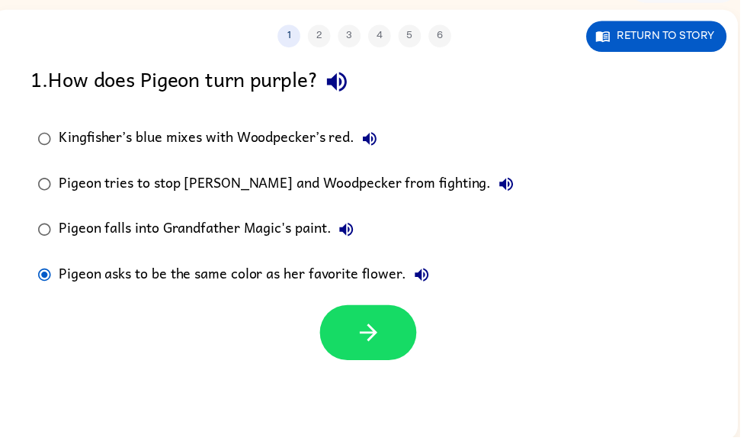
click at [393, 335] on button "button" at bounding box center [372, 336] width 98 height 56
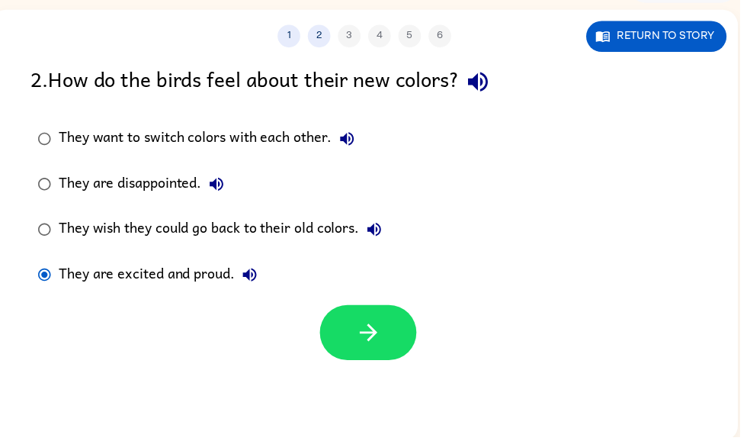
click at [367, 347] on icon "button" at bounding box center [372, 335] width 27 height 27
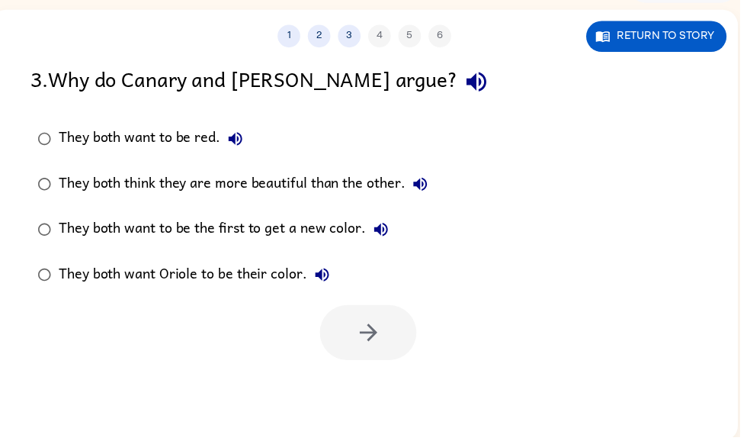
click at [682, 40] on button "Return to story" at bounding box center [663, 36] width 142 height 31
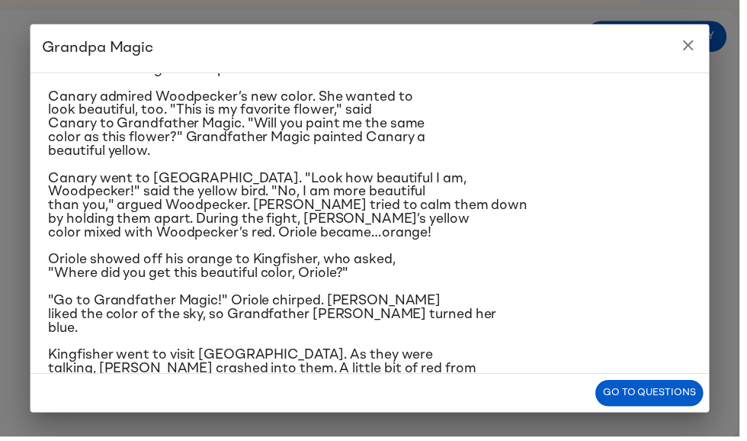
scroll to position [148, 0]
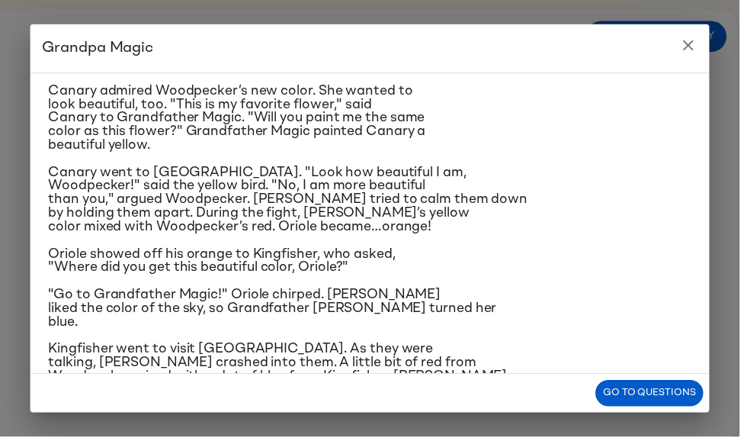
click at [634, 394] on button "Go to questions" at bounding box center [655, 396] width 109 height 27
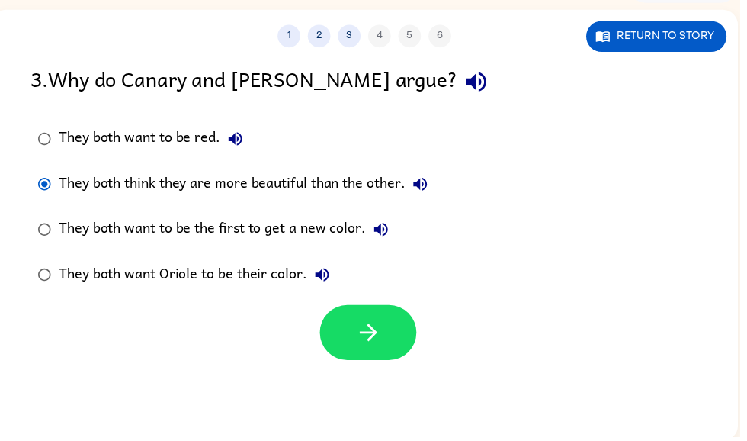
click at [396, 325] on button "button" at bounding box center [372, 336] width 98 height 56
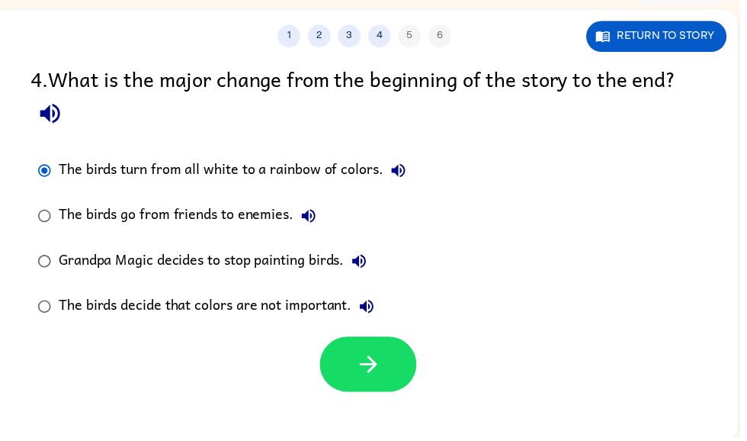
click at [374, 351] on button "button" at bounding box center [372, 368] width 98 height 56
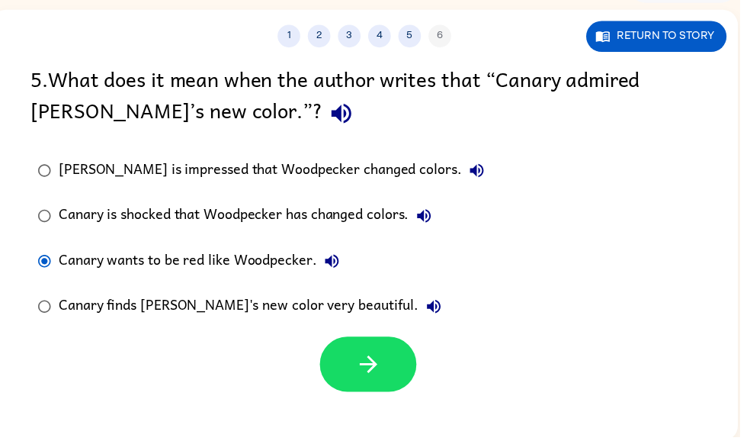
click at [313, 370] on div at bounding box center [368, 363] width 755 height 63
click at [372, 372] on icon "button" at bounding box center [372, 367] width 27 height 27
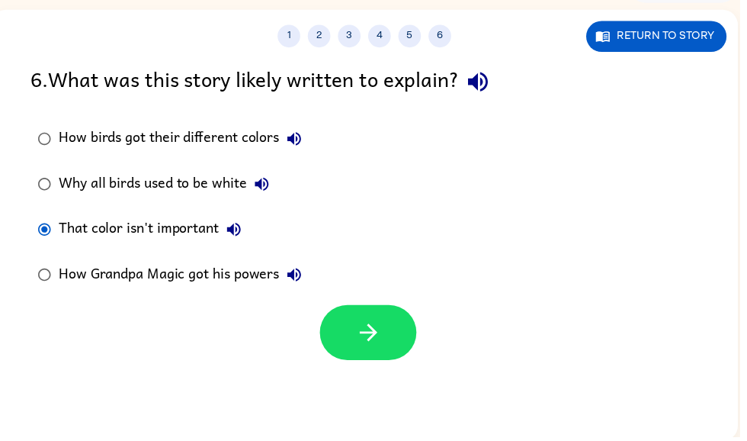
click at [372, 345] on icon "button" at bounding box center [372, 336] width 18 height 18
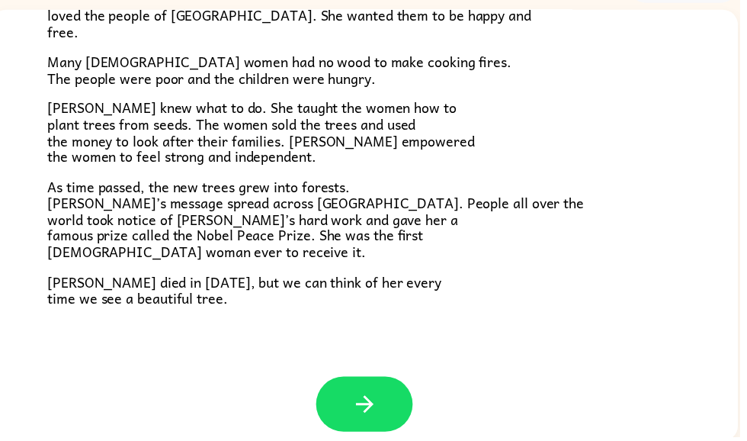
scroll to position [415, 0]
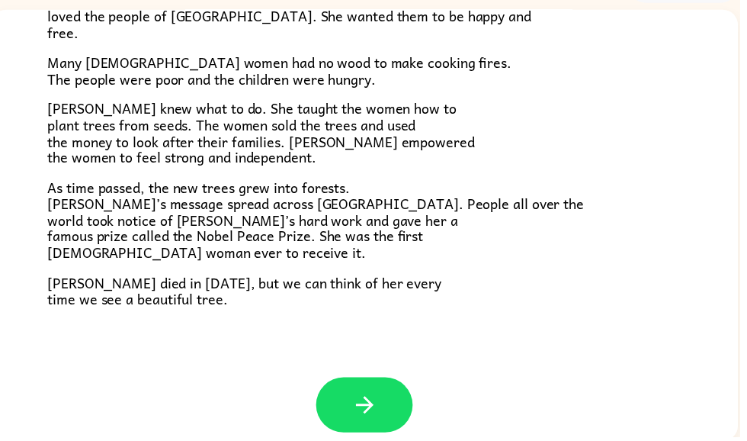
click at [383, 396] on button "button" at bounding box center [368, 409] width 98 height 56
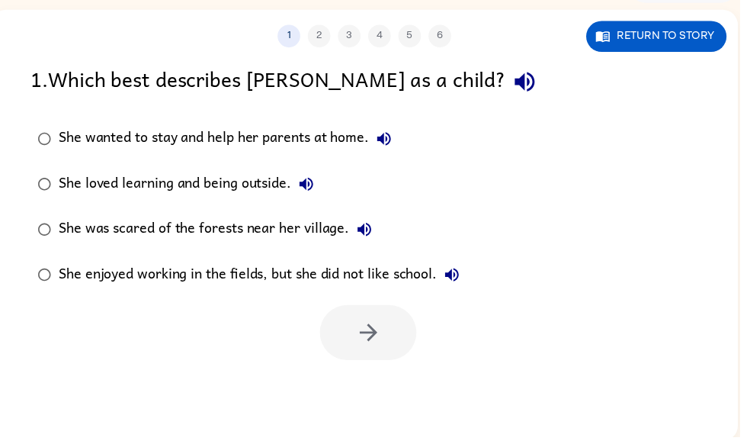
scroll to position [0, 0]
click at [674, 38] on button "Return to story" at bounding box center [663, 36] width 142 height 31
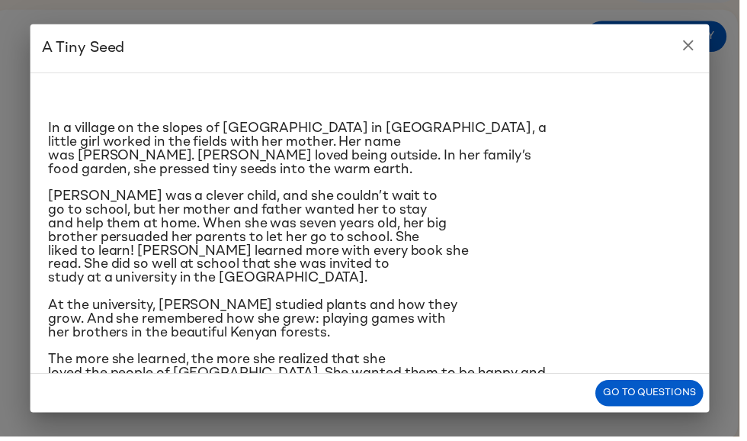
click at [633, 410] on button "Go to questions" at bounding box center [655, 396] width 109 height 27
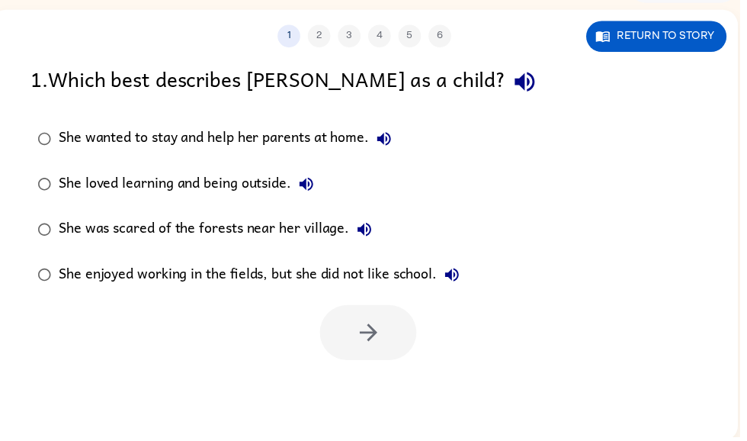
click at [635, 412] on div "1 2 3 4 5 6 Return to story 1 . Which best describes [PERSON_NAME] as a child? …" at bounding box center [368, 227] width 755 height 435
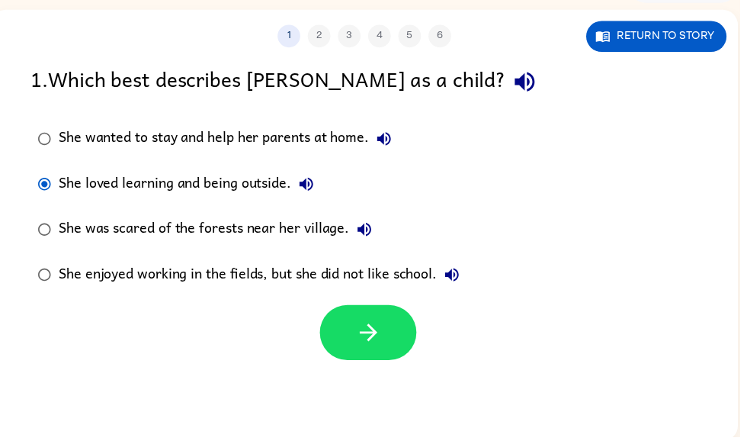
click at [387, 342] on button "button" at bounding box center [372, 336] width 98 height 56
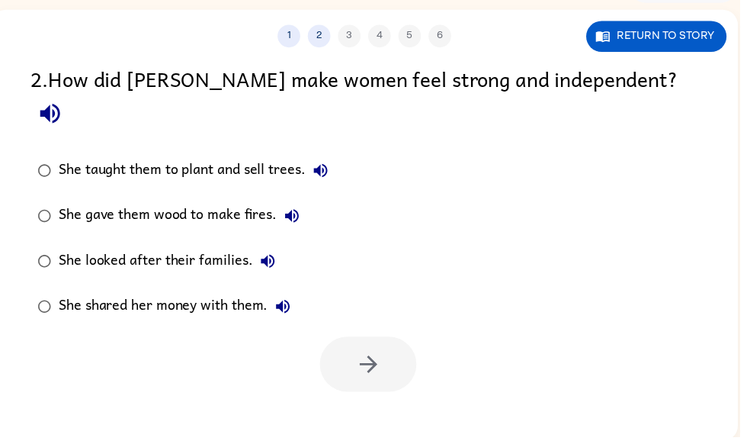
click at [700, 42] on button "Return to story" at bounding box center [663, 36] width 142 height 31
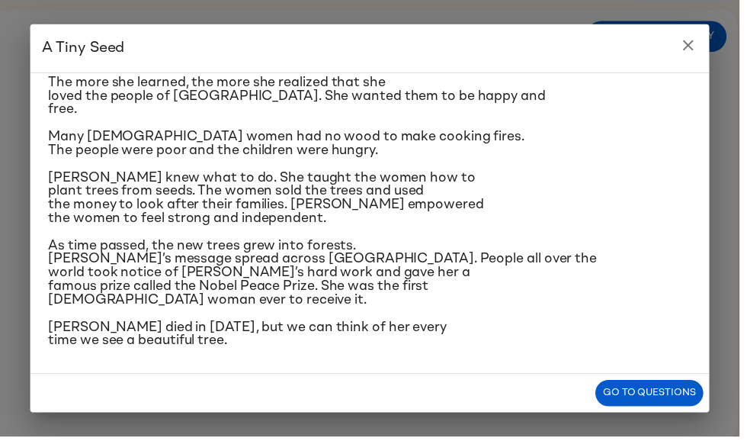
scroll to position [412, 0]
click at [608, 387] on div "Go to questions" at bounding box center [373, 396] width 686 height 39
click at [630, 396] on button "Go to questions" at bounding box center [655, 396] width 109 height 27
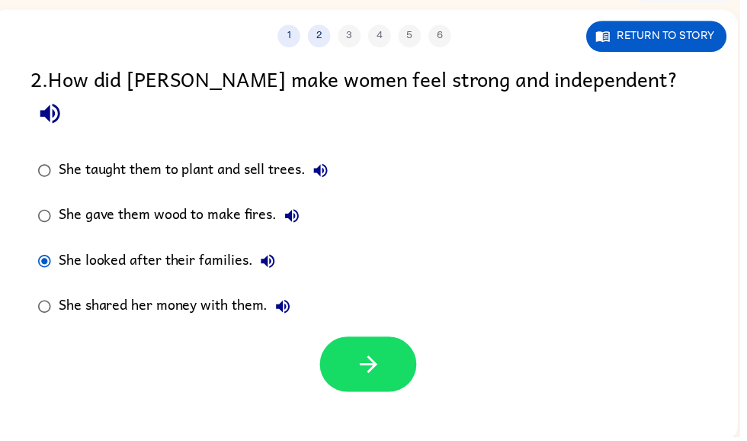
click at [358, 340] on button "button" at bounding box center [372, 368] width 98 height 56
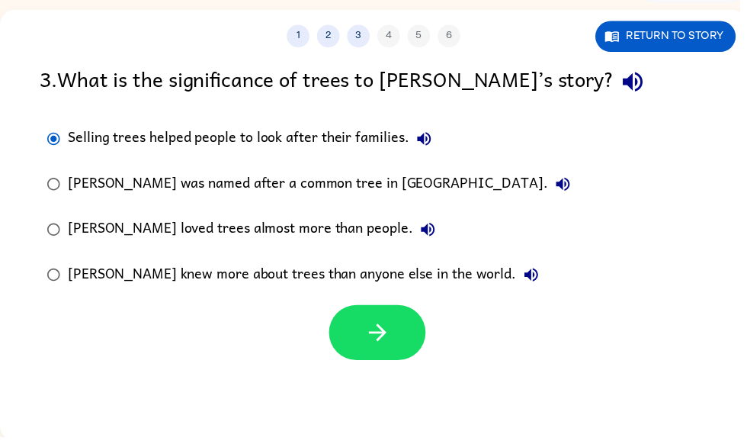
scroll to position [0, 0]
click at [377, 349] on icon "button" at bounding box center [381, 335] width 27 height 27
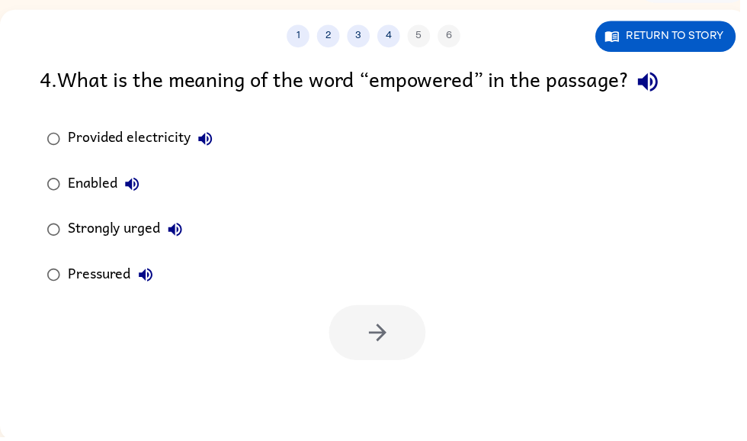
click at [184, 229] on icon "button" at bounding box center [177, 232] width 18 height 18
click at [127, 238] on div "Strongly urged" at bounding box center [130, 232] width 123 height 30
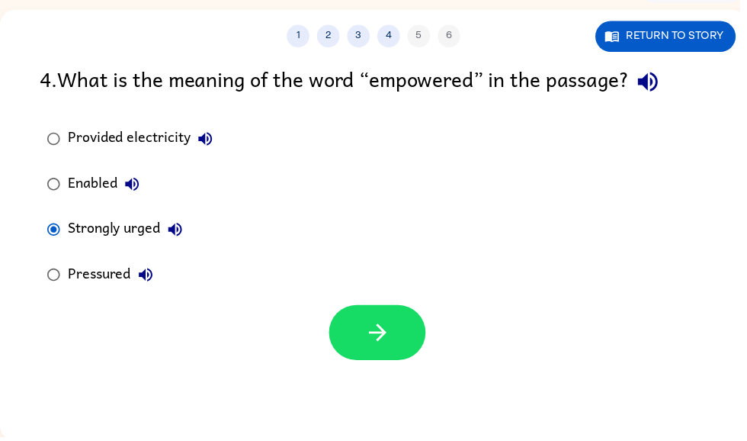
click at [380, 354] on button "button" at bounding box center [381, 336] width 98 height 56
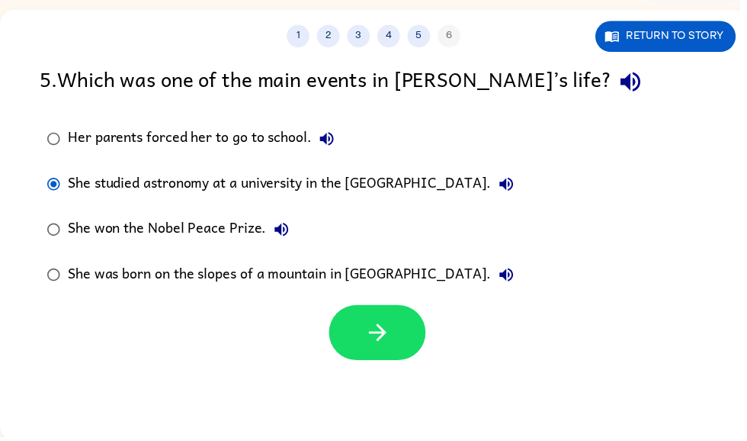
click at [383, 336] on icon "button" at bounding box center [381, 336] width 18 height 18
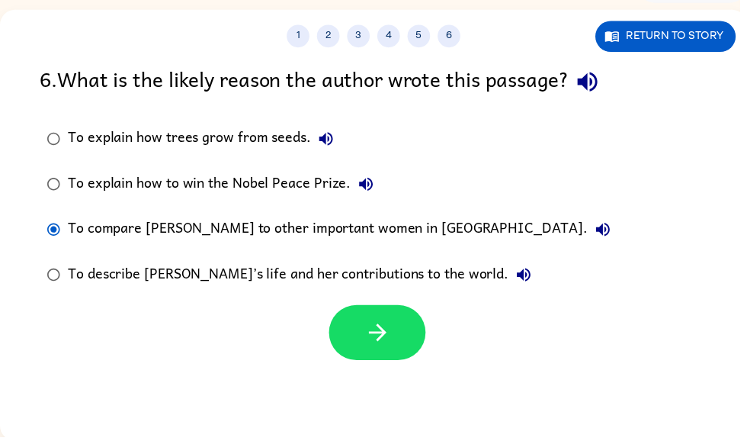
click at [385, 345] on icon "button" at bounding box center [381, 335] width 27 height 27
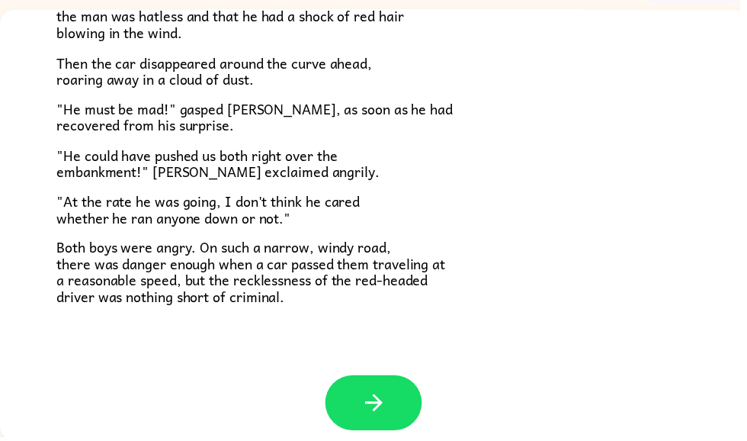
scroll to position [410, 0]
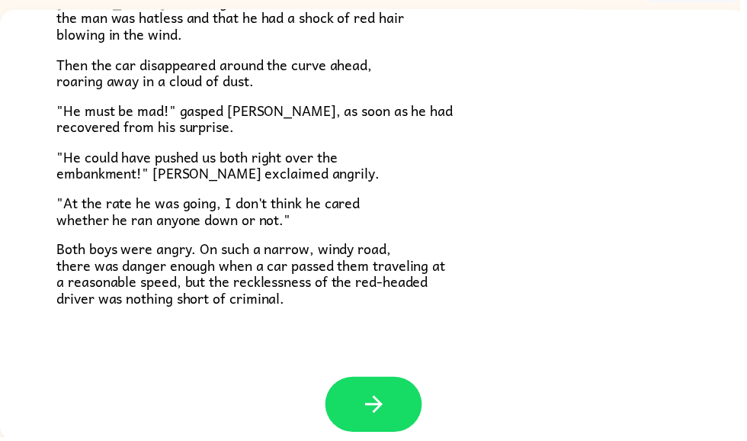
click at [408, 397] on button "button" at bounding box center [378, 408] width 98 height 56
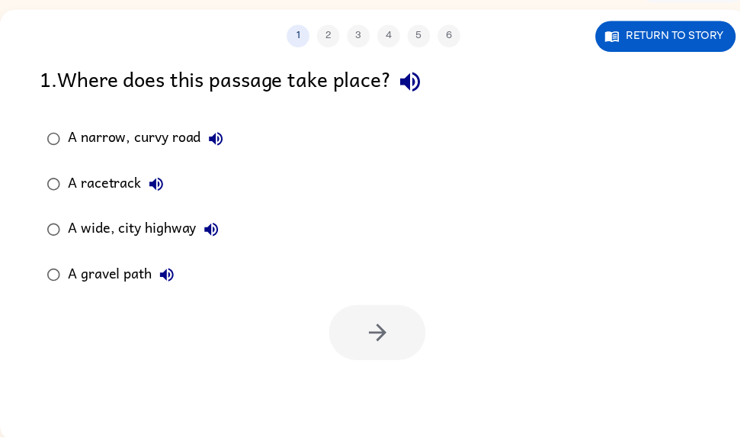
click at [650, 39] on button "Return to story" at bounding box center [672, 36] width 142 height 31
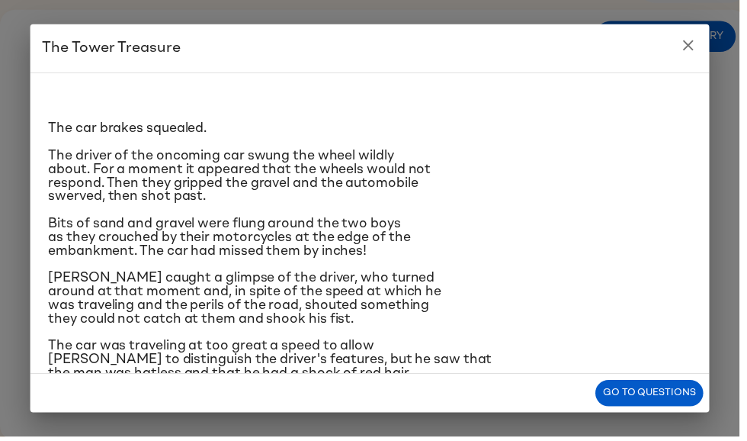
click at [624, 409] on button "Go to questions" at bounding box center [655, 396] width 109 height 27
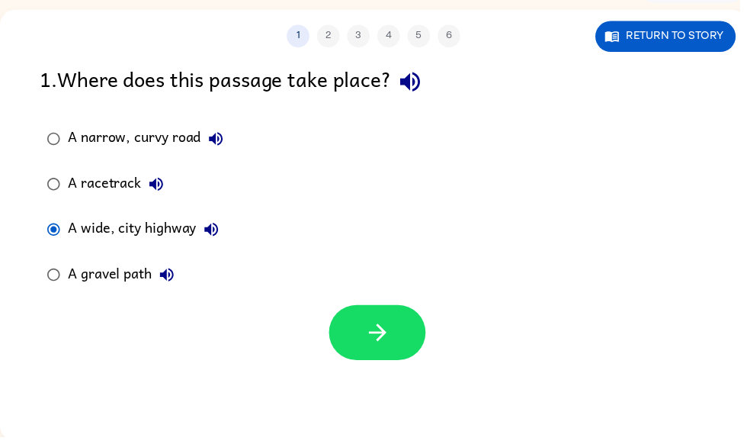
click at [362, 332] on button "button" at bounding box center [381, 336] width 98 height 56
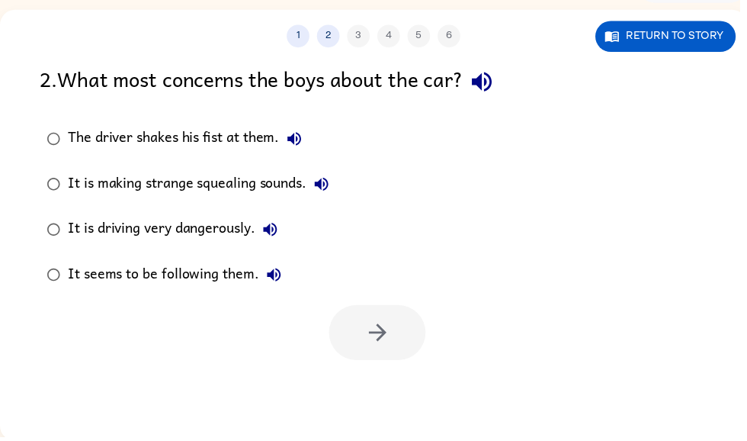
click at [656, 41] on button "Return to story" at bounding box center [672, 36] width 142 height 31
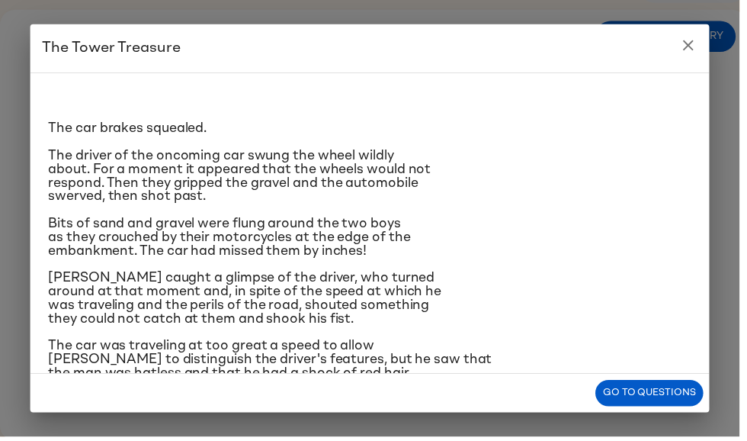
click at [650, 428] on div "The Tower Treasure The car brakes squealed. The driver of the oncoming car swun…" at bounding box center [373, 220] width 747 height 441
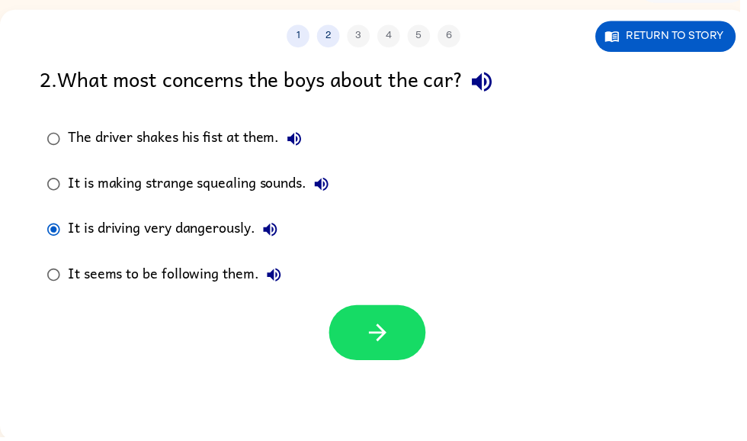
click at [375, 324] on icon "button" at bounding box center [381, 335] width 27 height 27
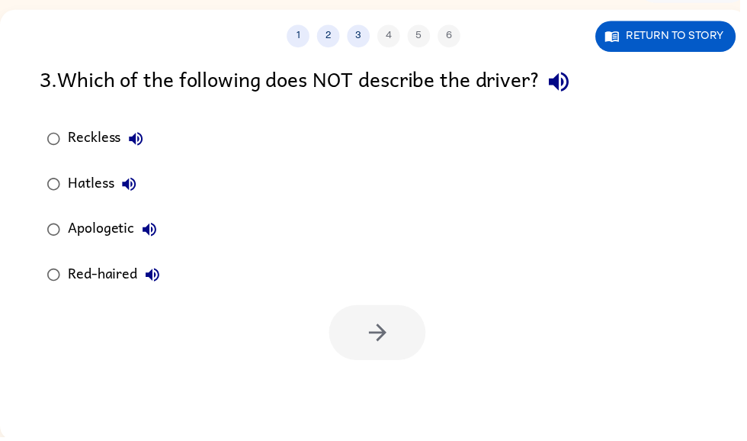
click at [155, 232] on icon "button" at bounding box center [151, 232] width 18 height 18
click at [93, 237] on div "Apologetic" at bounding box center [118, 232] width 98 height 30
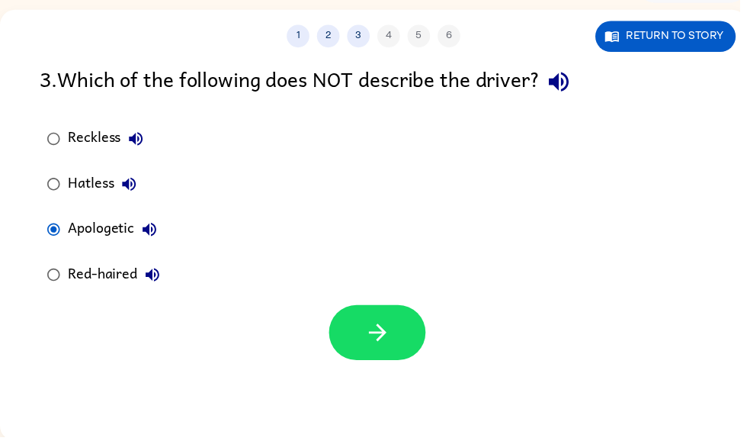
click at [411, 338] on button "button" at bounding box center [381, 336] width 98 height 56
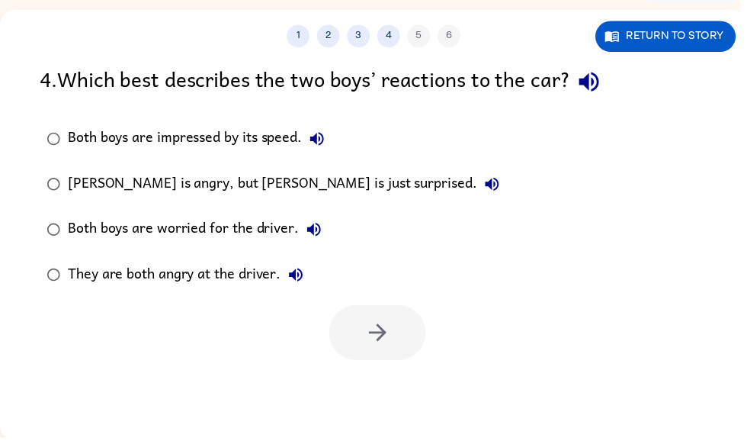
click at [488, 179] on icon "button" at bounding box center [497, 186] width 18 height 18
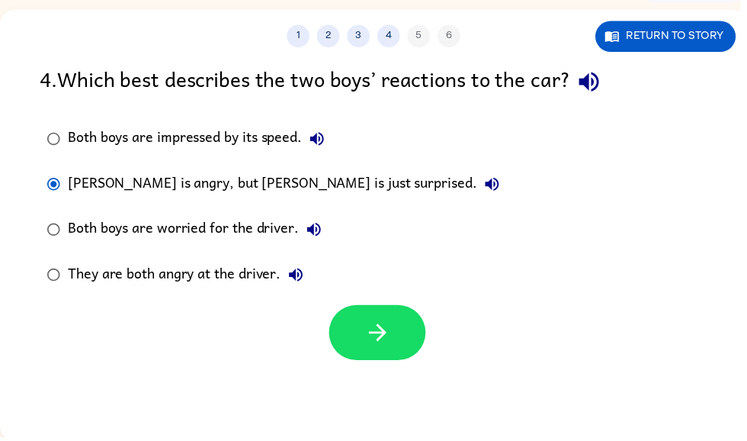
click at [375, 329] on icon "button" at bounding box center [381, 335] width 27 height 27
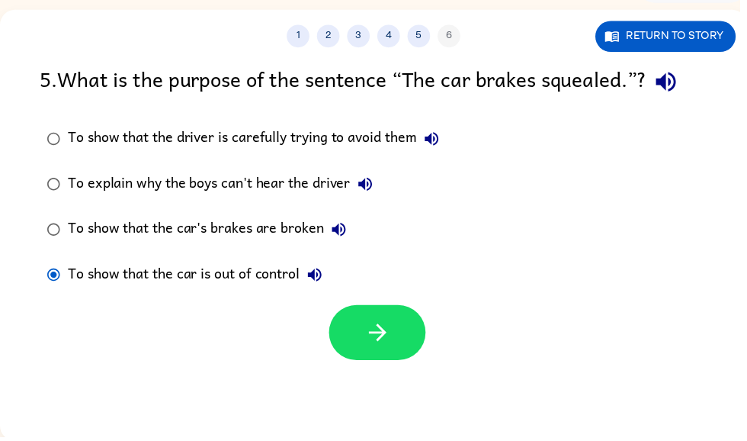
click at [370, 338] on icon "button" at bounding box center [381, 335] width 27 height 27
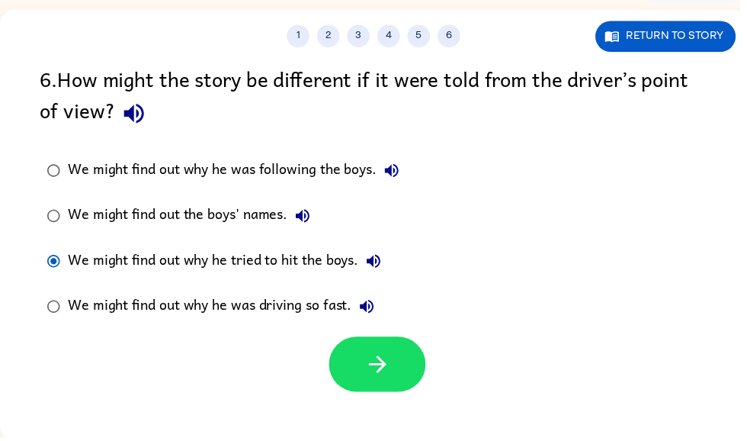
click at [361, 351] on button "button" at bounding box center [381, 368] width 98 height 56
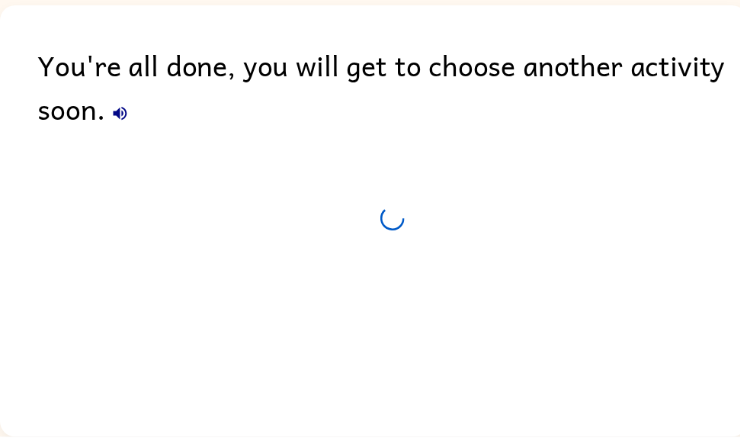
scroll to position [64, 0]
